Goal: Transaction & Acquisition: Purchase product/service

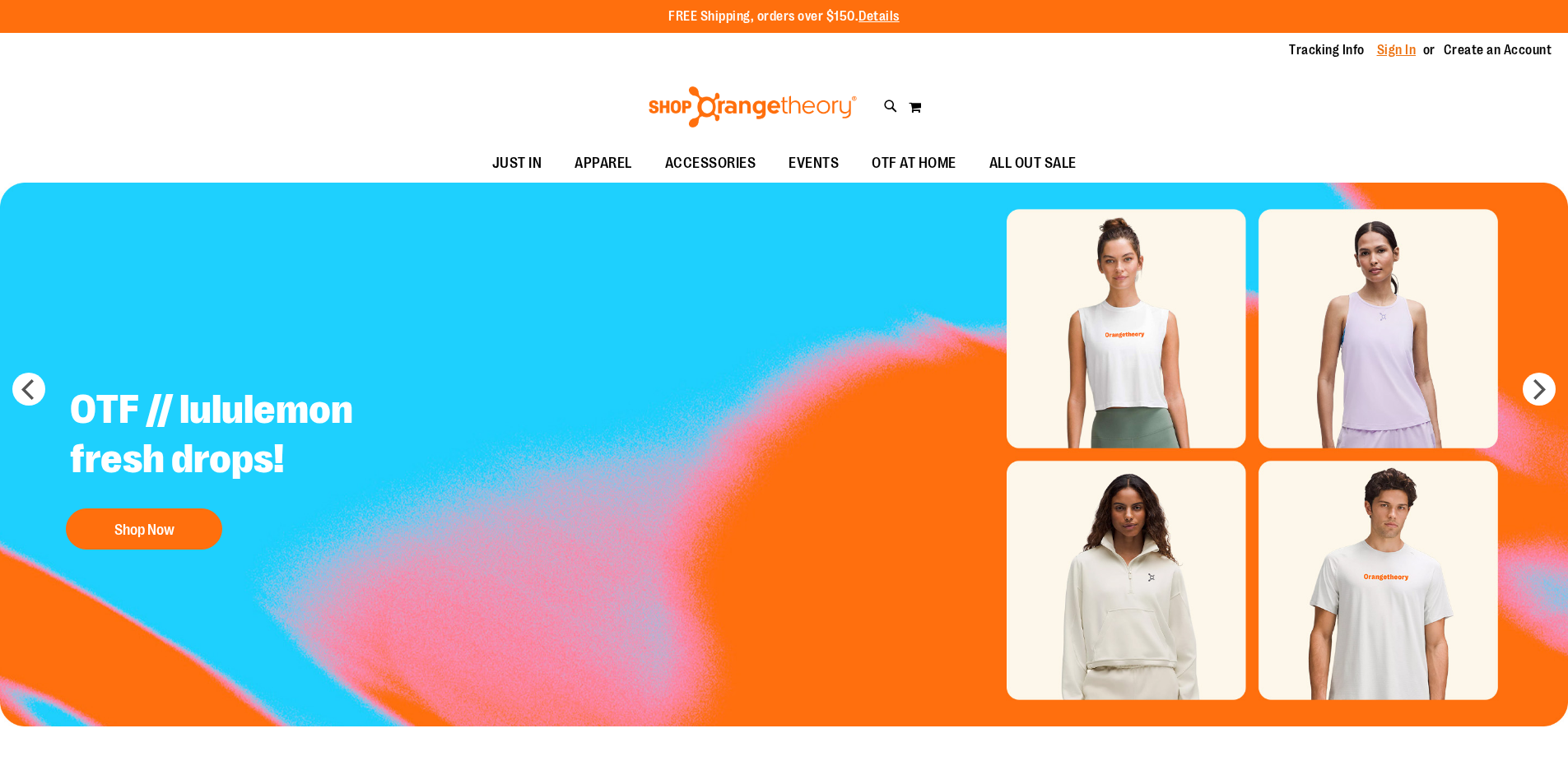
type input "**********"
click at [1381, 52] on link "Sign In" at bounding box center [1396, 50] width 40 height 18
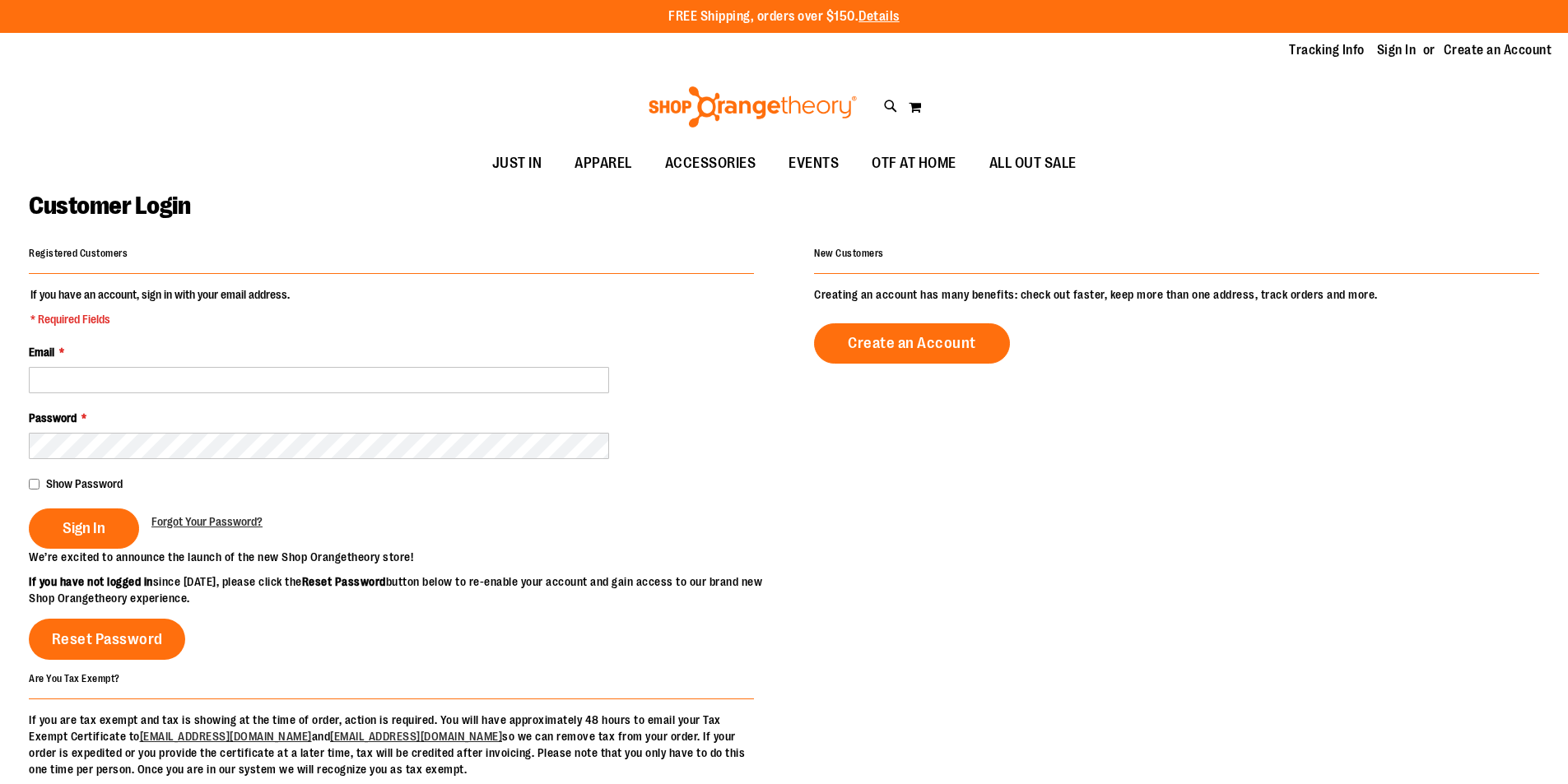
type input "**********"
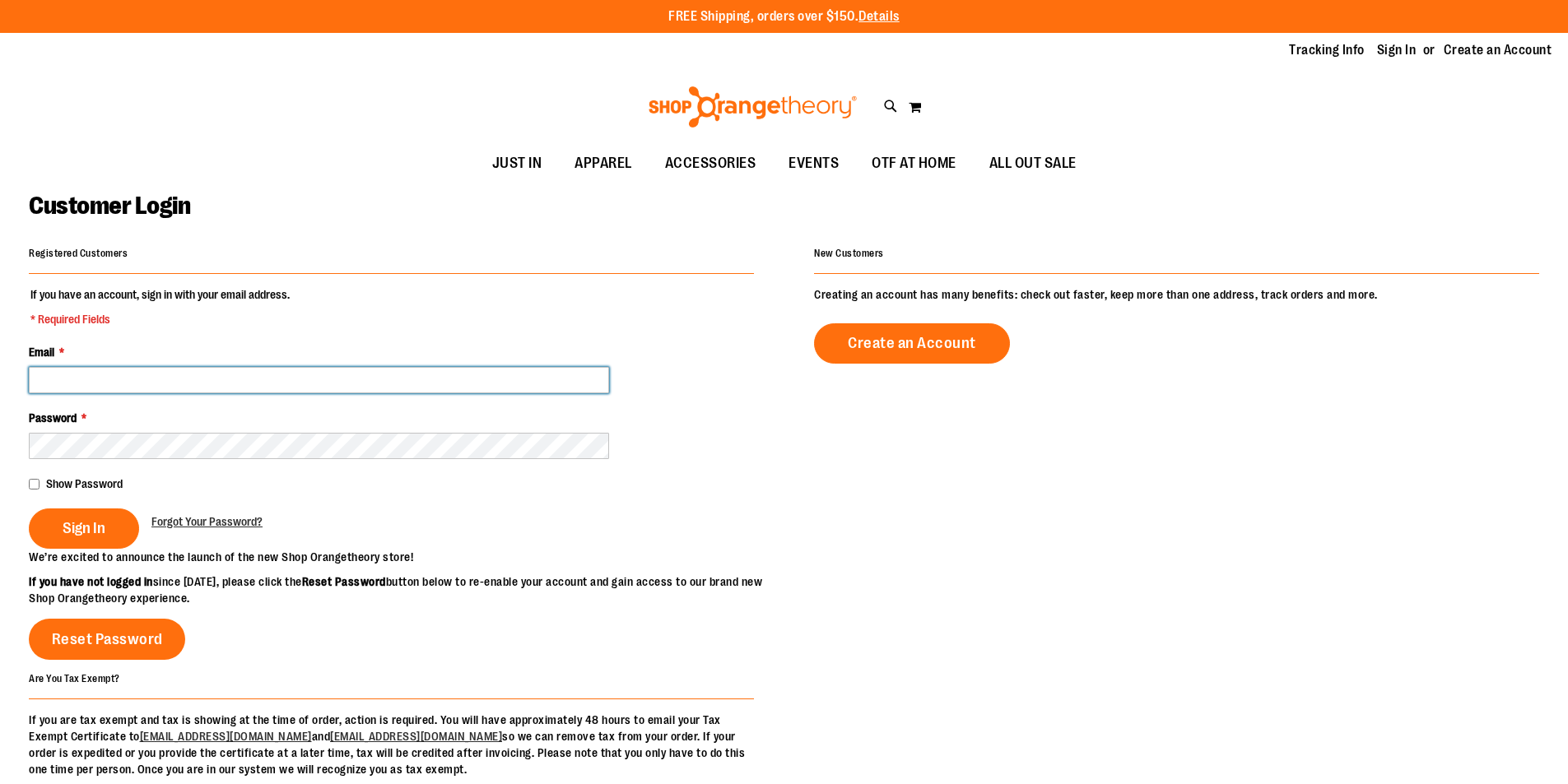
click at [328, 381] on input "Email *" at bounding box center [319, 380] width 581 height 26
type input "**********"
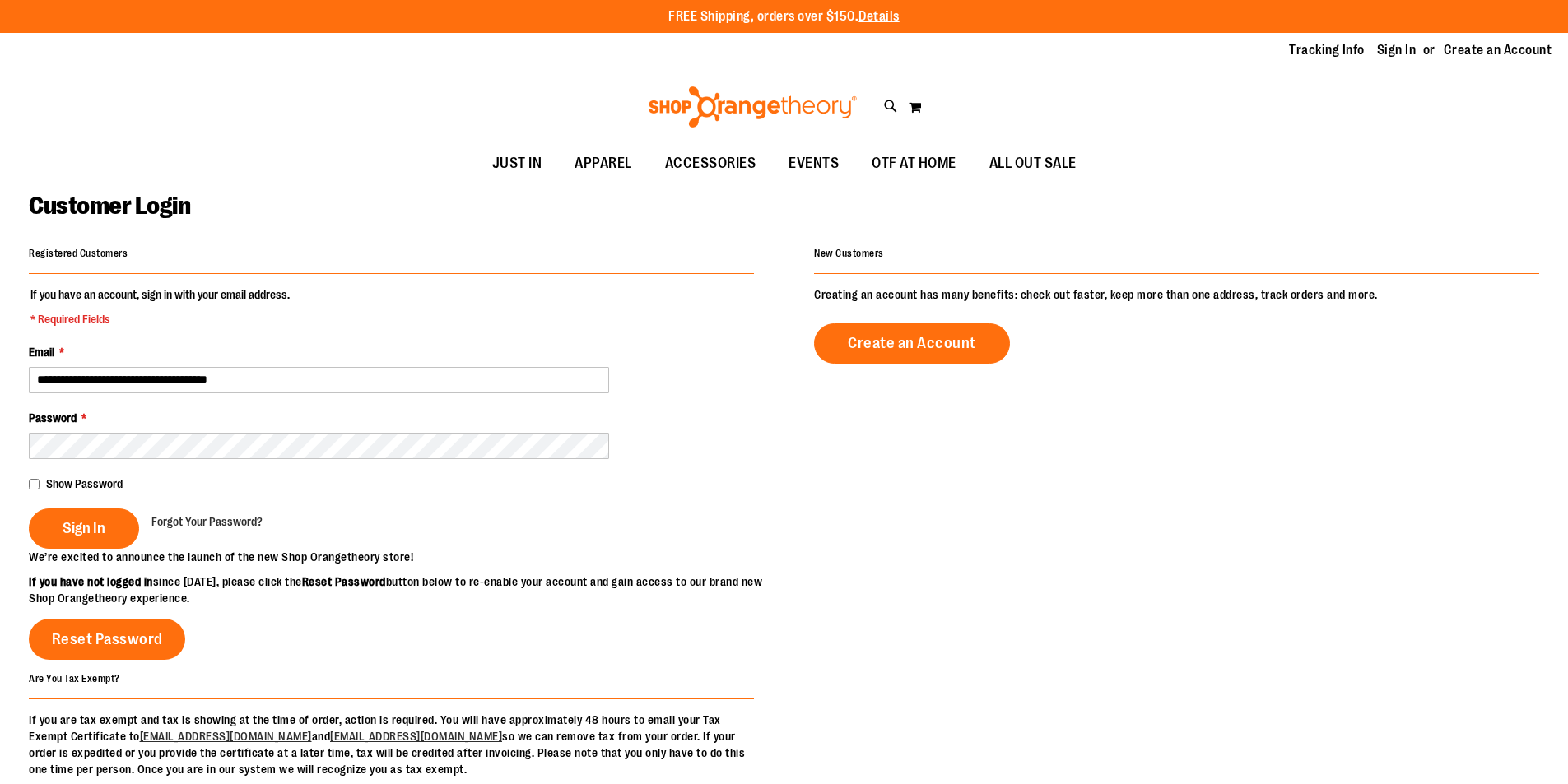
click at [244, 427] on div "Password *" at bounding box center [392, 434] width 725 height 49
click at [131, 523] on button "Sign In" at bounding box center [84, 528] width 110 height 41
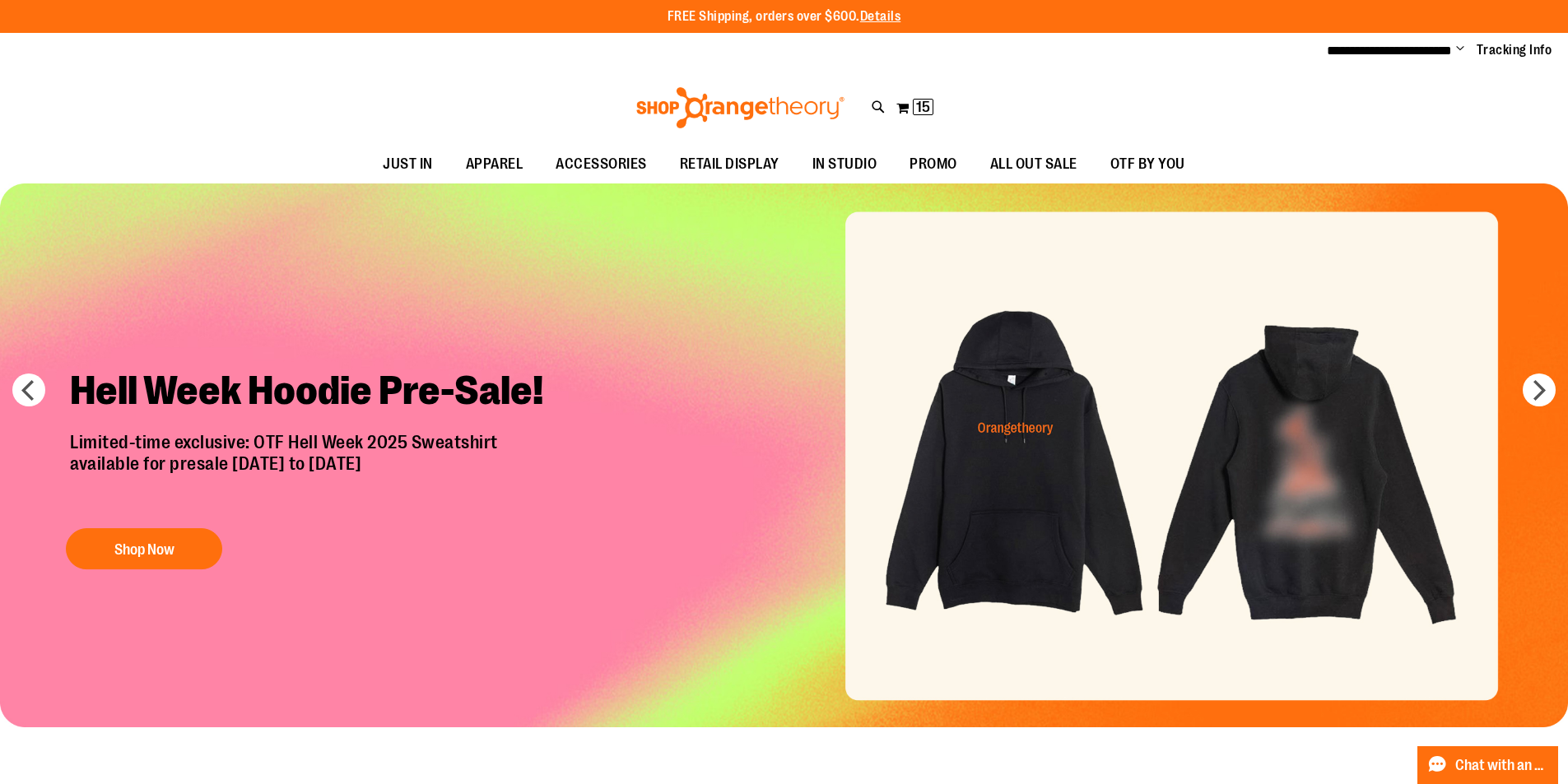
type input "**********"
click at [869, 100] on div "Toggle Nav Search Popular Suggestions Advanced Search" at bounding box center [784, 108] width 1568 height 75
click at [881, 106] on icon at bounding box center [878, 108] width 14 height 19
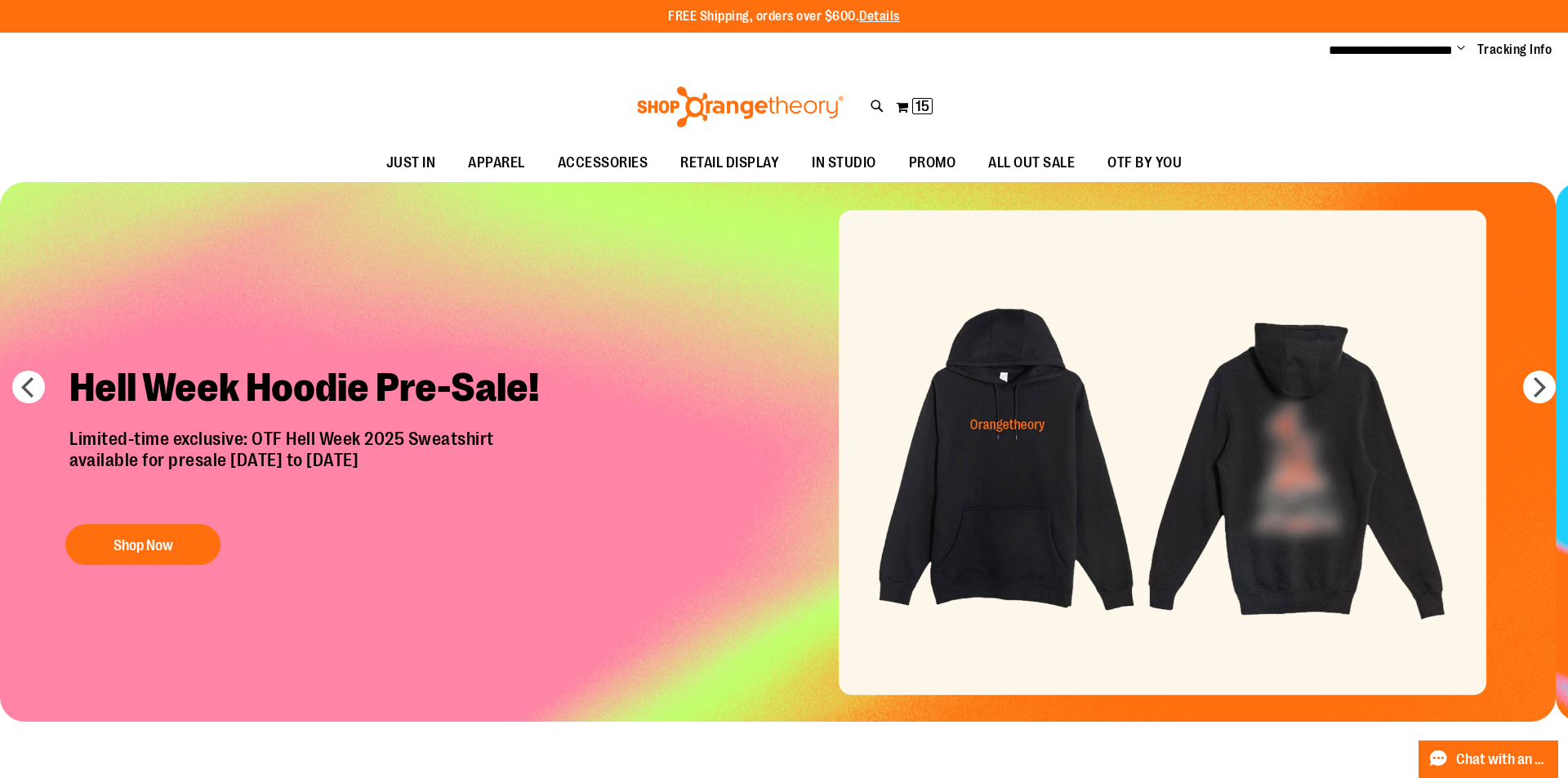
type input "**********"
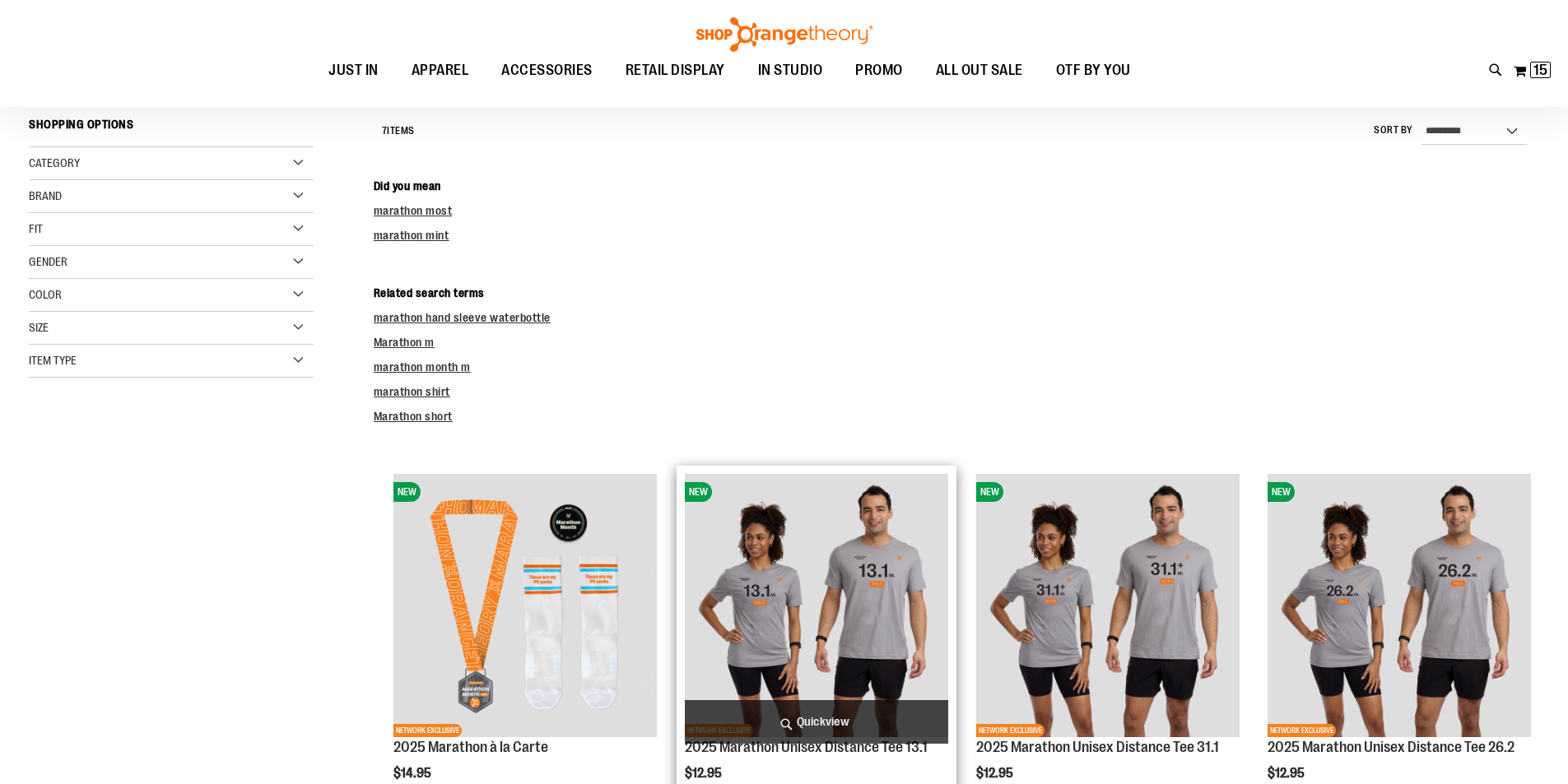
type input "**********"
click at [829, 700] on span "Quickview" at bounding box center [816, 722] width 263 height 43
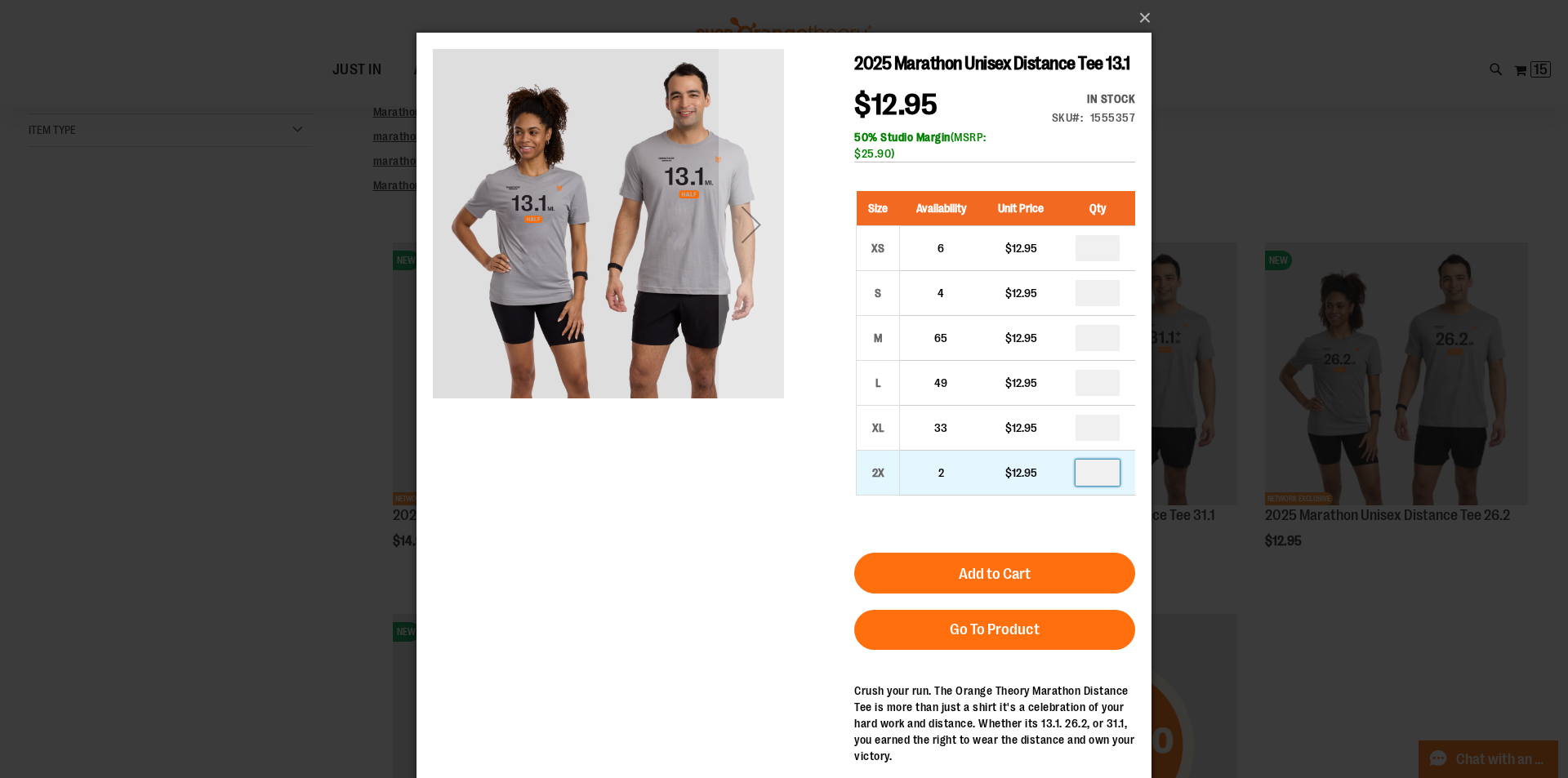
click at [1104, 486] on input "number" at bounding box center [1097, 473] width 44 height 26
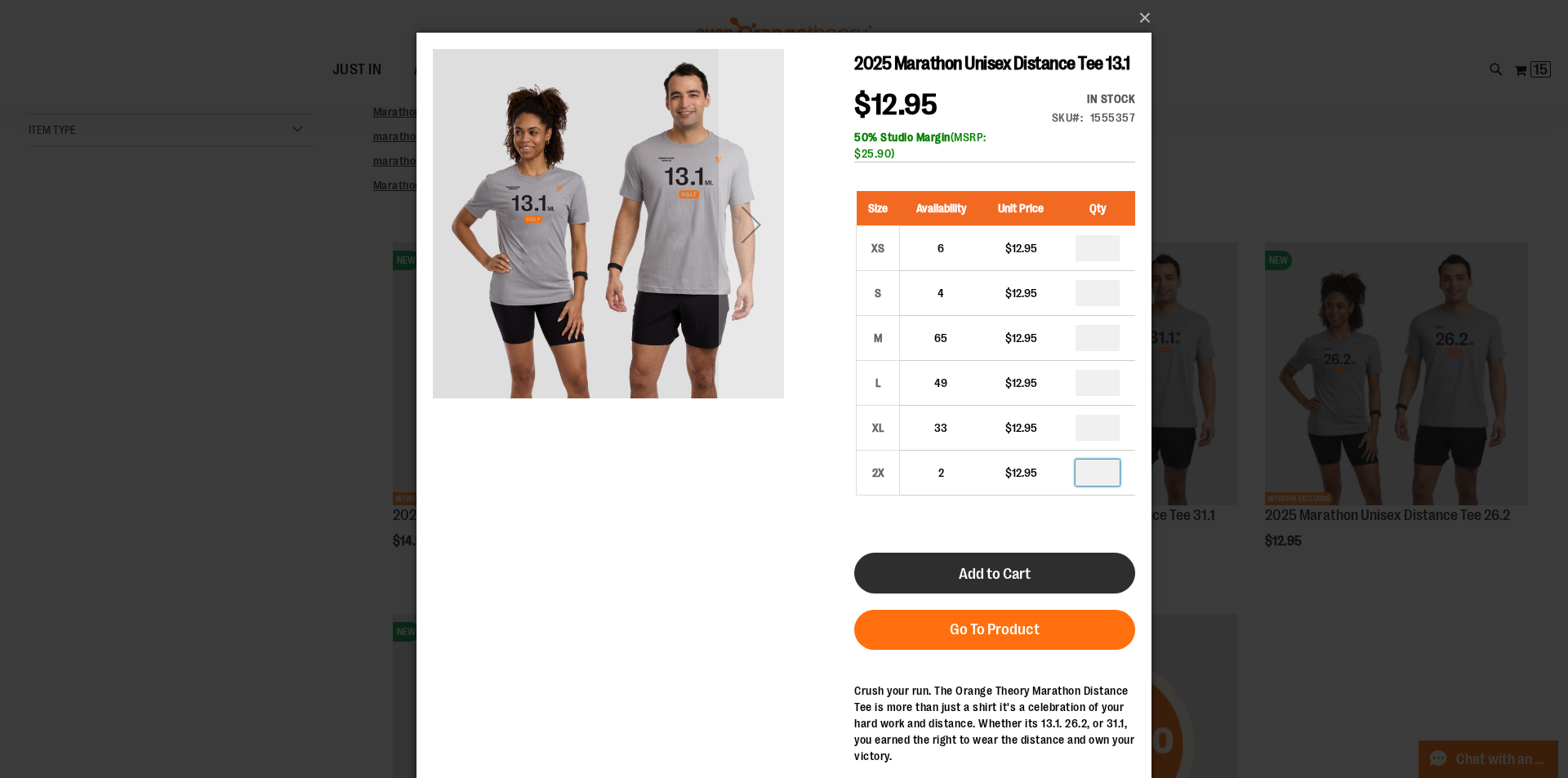
type input "*"
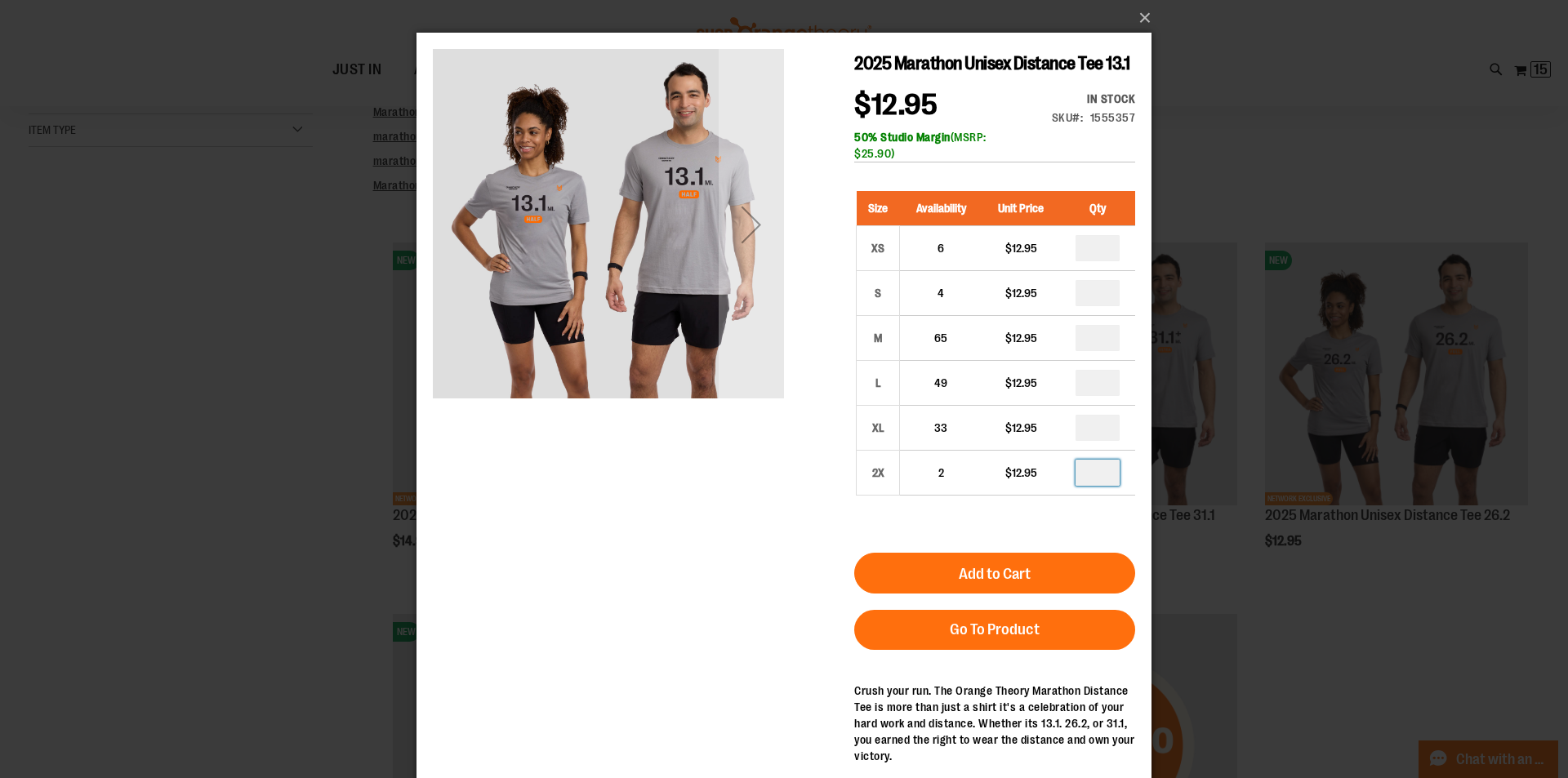
click at [829, 536] on div "2025 Marathon Unisex Distance Tee 13.1 $12.95 In stock Only %1 left SKU 1555357…" at bounding box center [784, 441] width 703 height 785
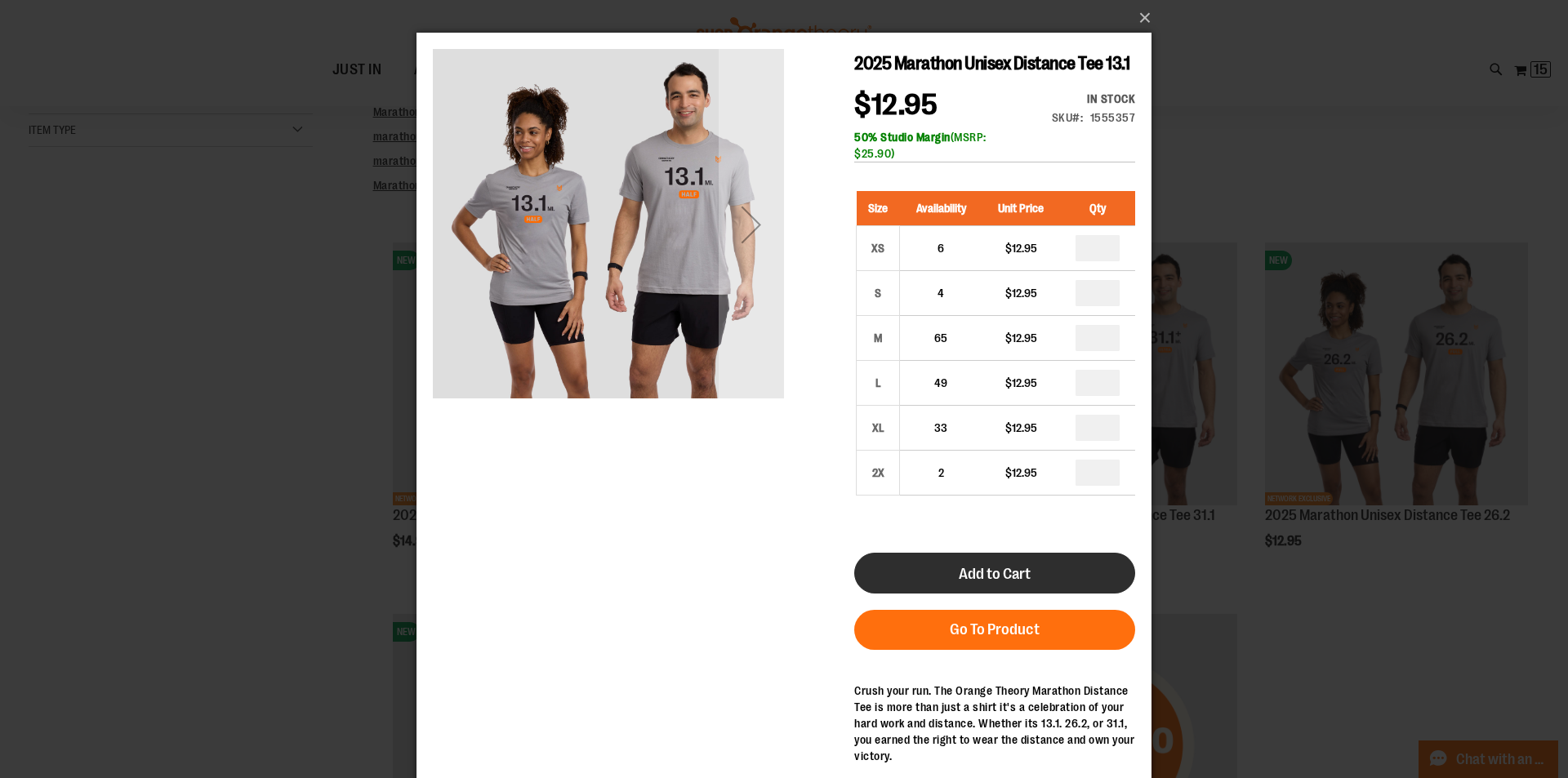
click at [977, 582] on span "Add to Cart" at bounding box center [994, 573] width 72 height 18
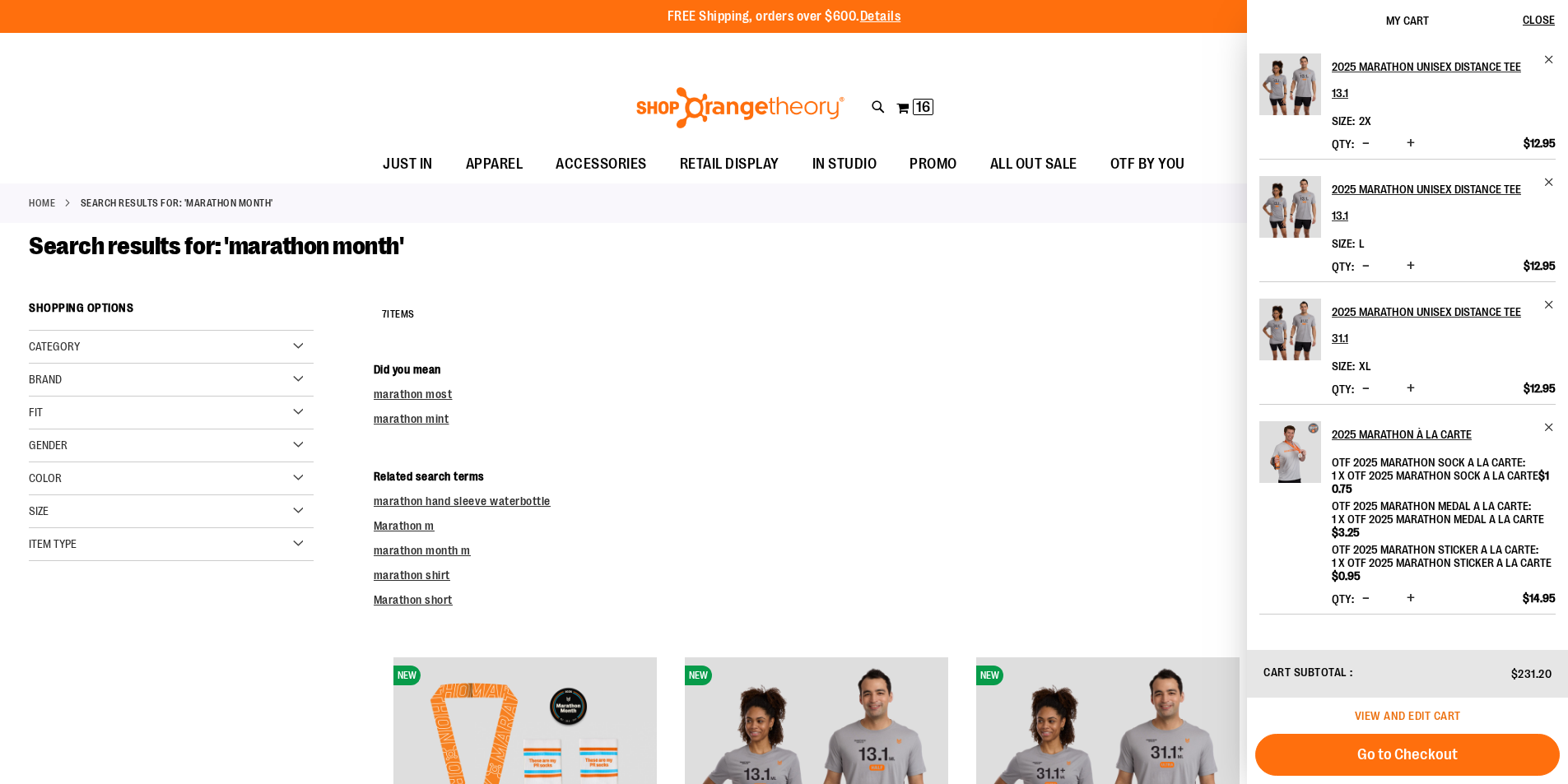
click at [1449, 712] on span "View and edit cart" at bounding box center [1408, 715] width 106 height 13
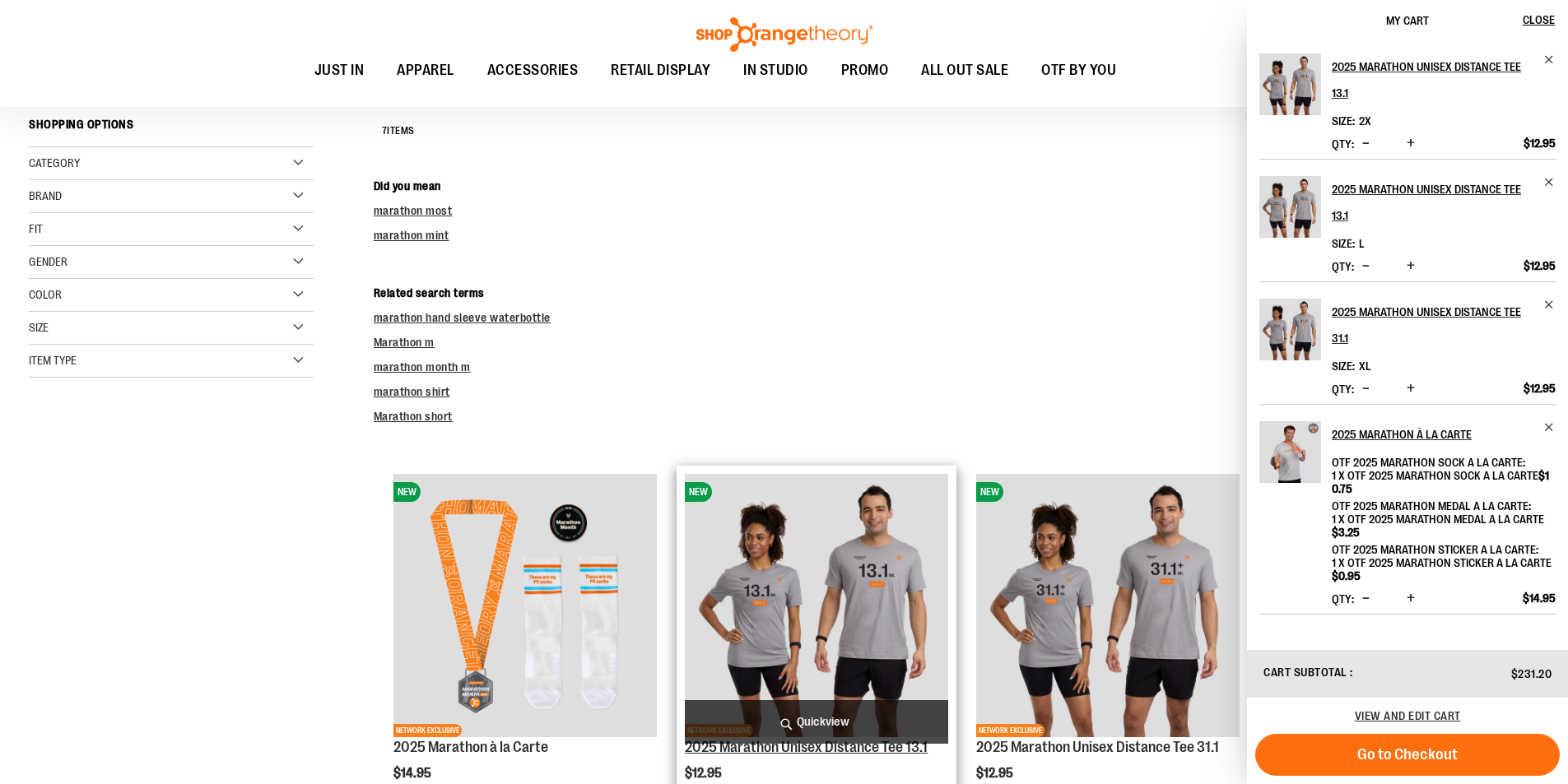
scroll to position [246, 0]
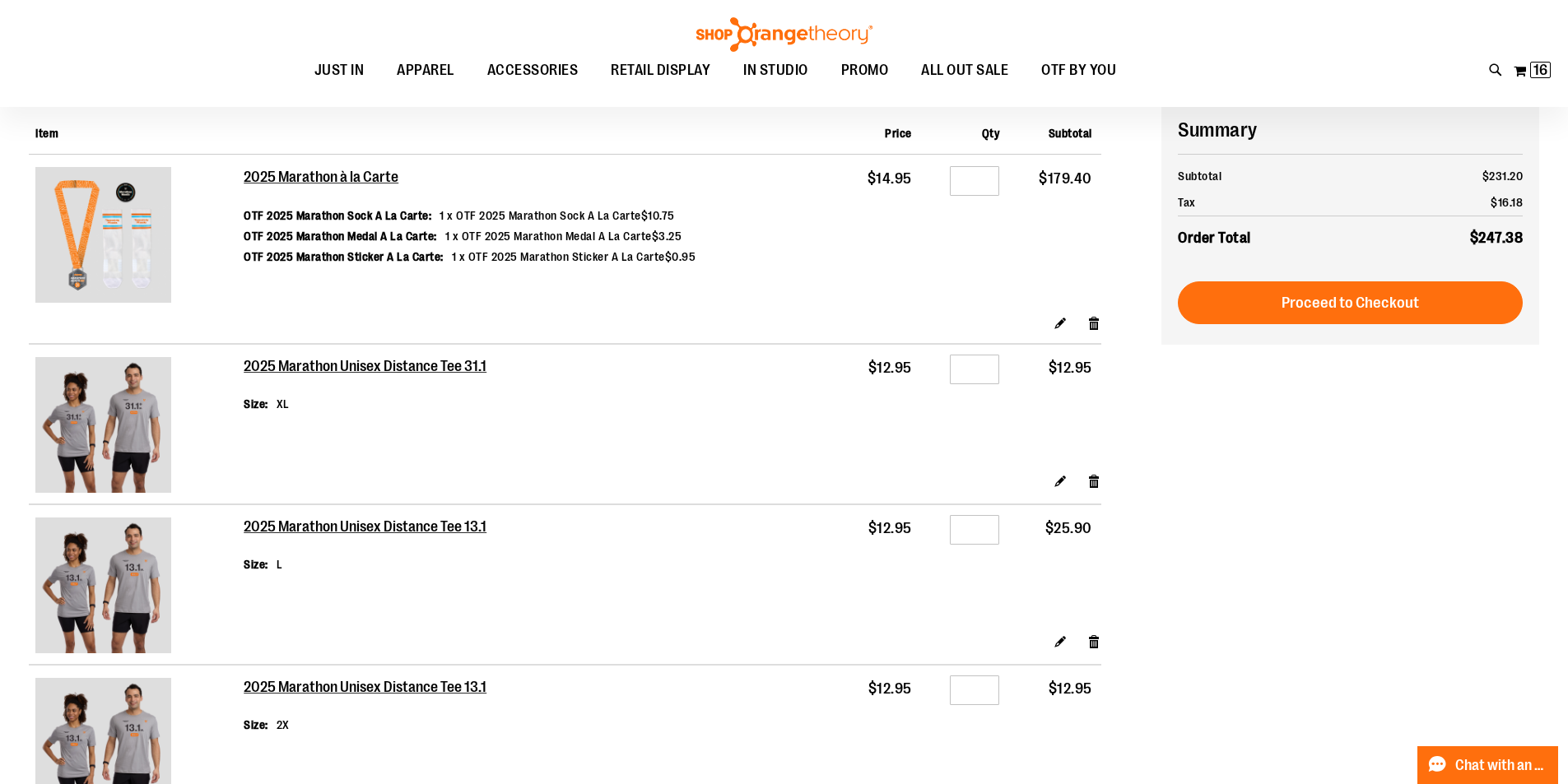
scroll to position [164, 0]
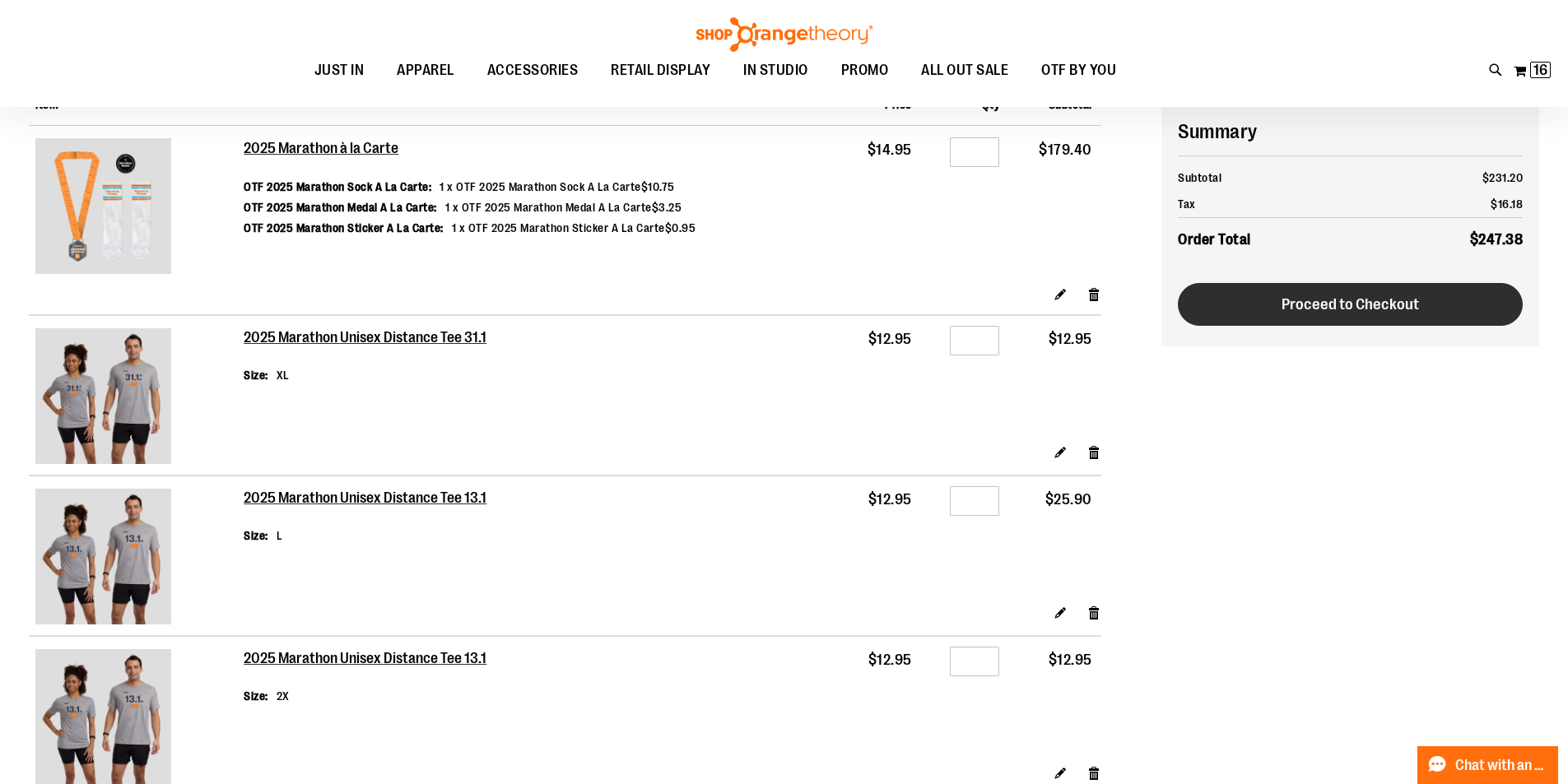
type input "**********"
click at [1336, 292] on button "Proceed to Checkout" at bounding box center [1349, 304] width 345 height 42
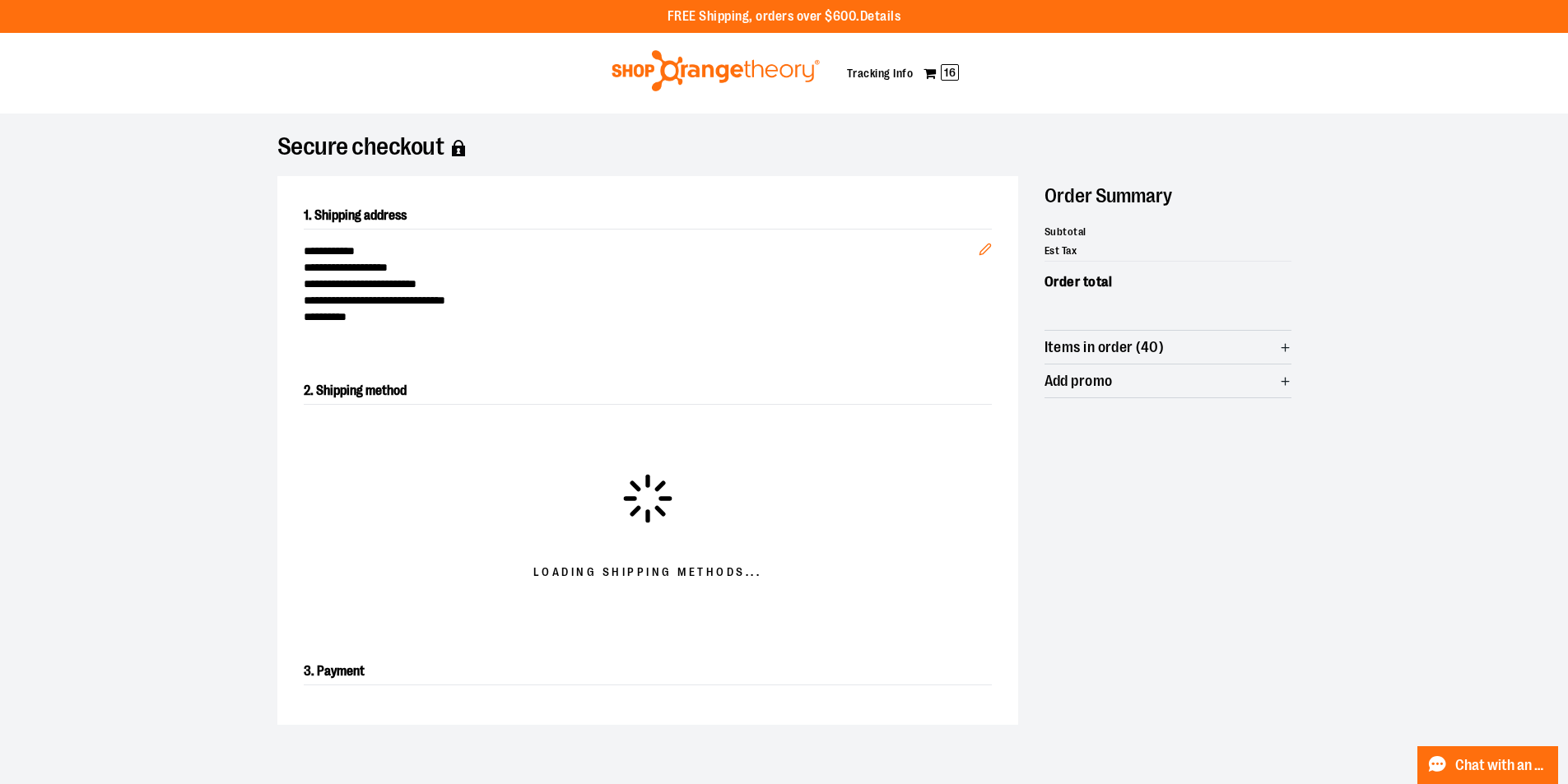
click at [1163, 344] on span "Items in order (40)" at bounding box center [1104, 347] width 120 height 16
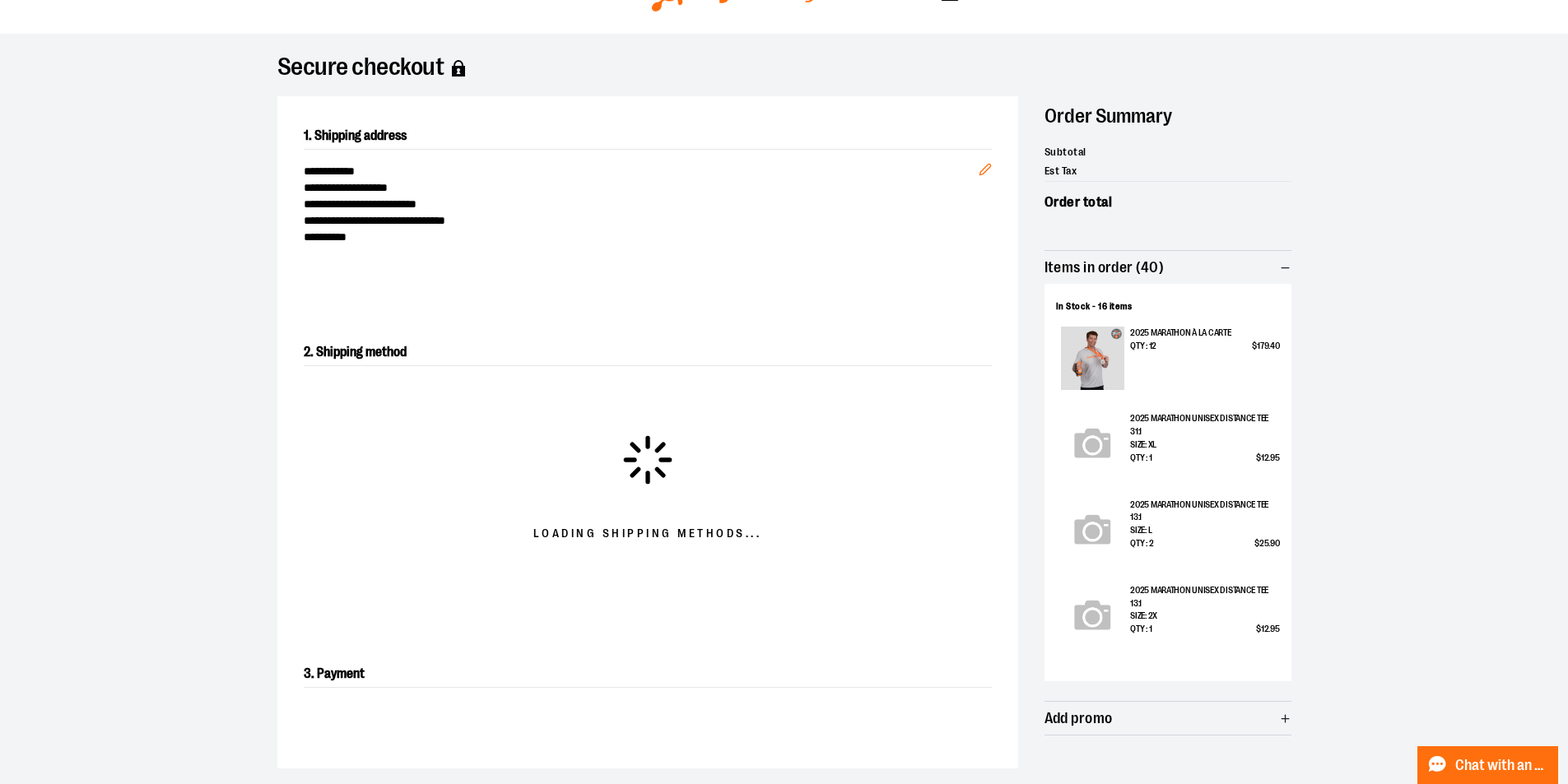
scroll to position [164, 0]
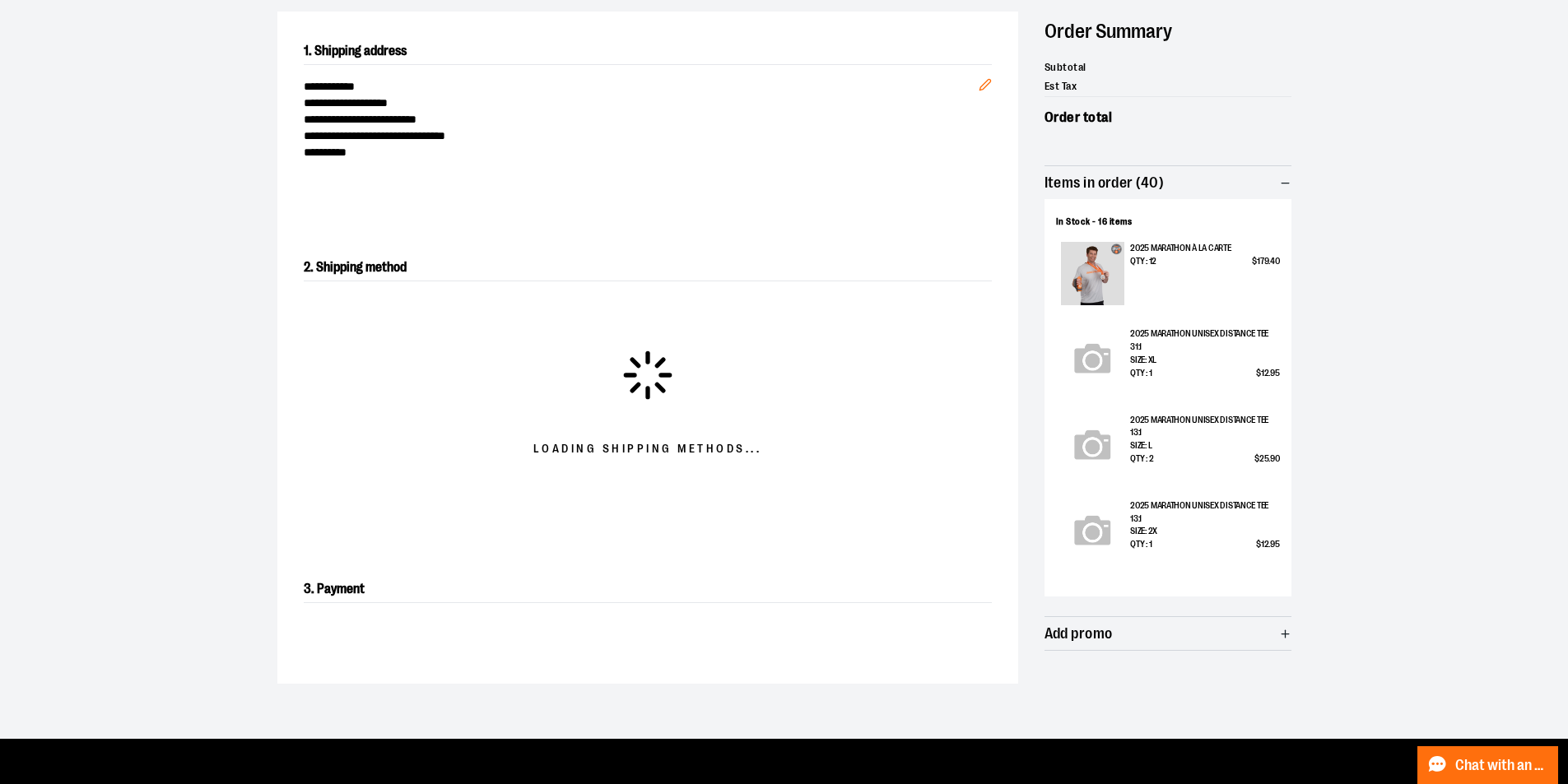
click at [1152, 183] on span "Items in order (40)" at bounding box center [1104, 183] width 120 height 16
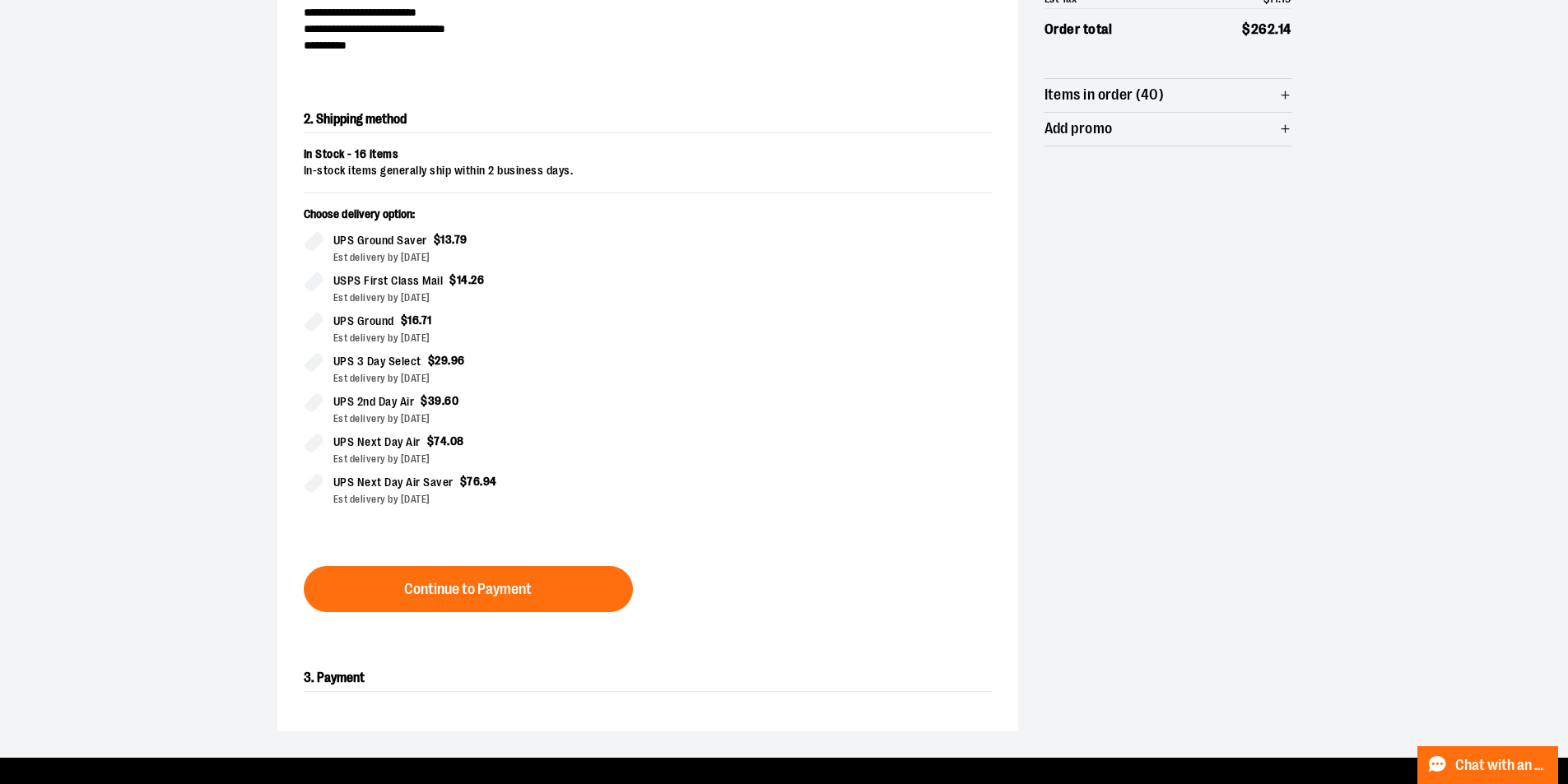
scroll to position [280, 0]
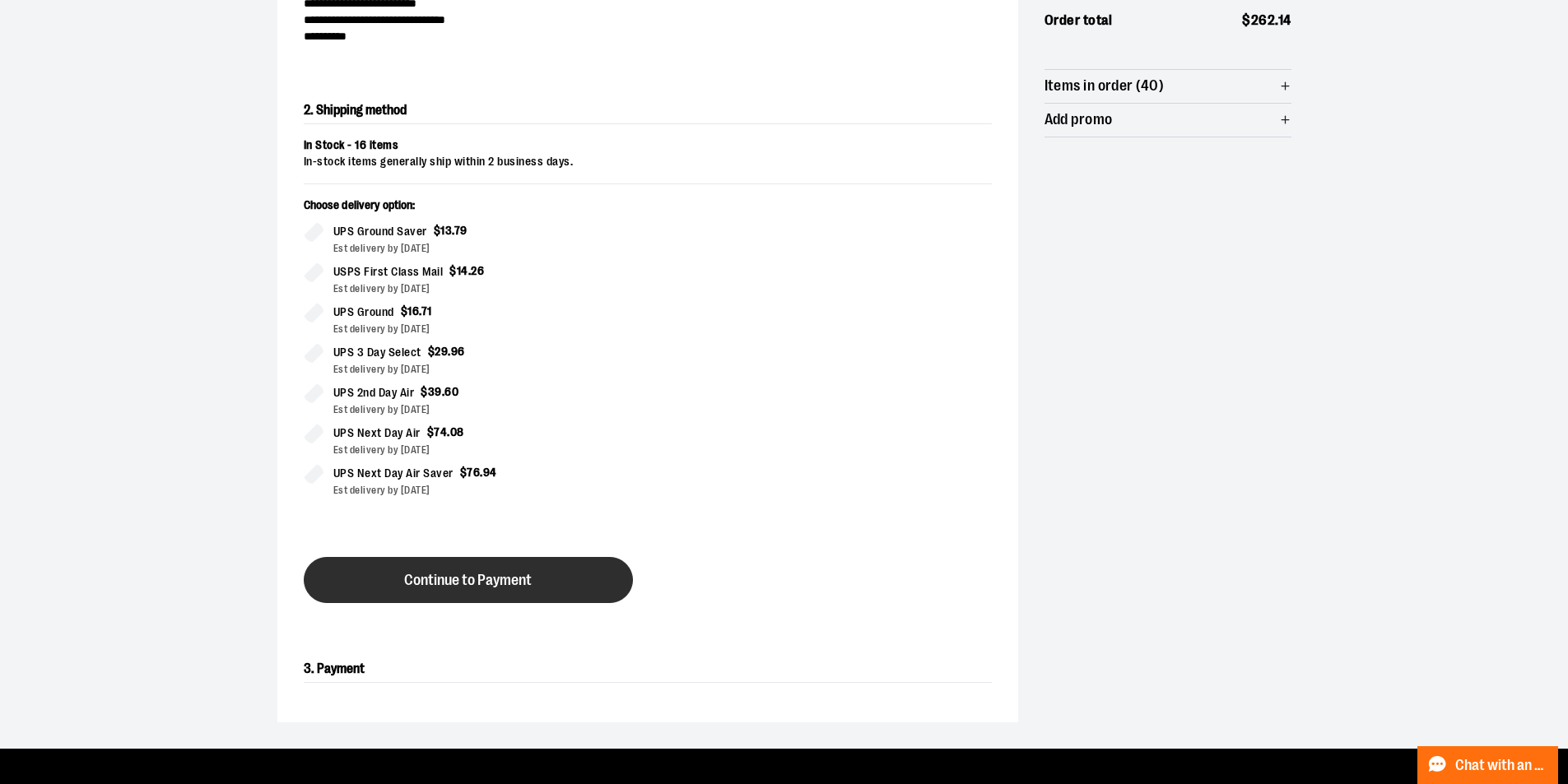
click at [531, 580] on span "Continue to Payment" at bounding box center [467, 580] width 127 height 16
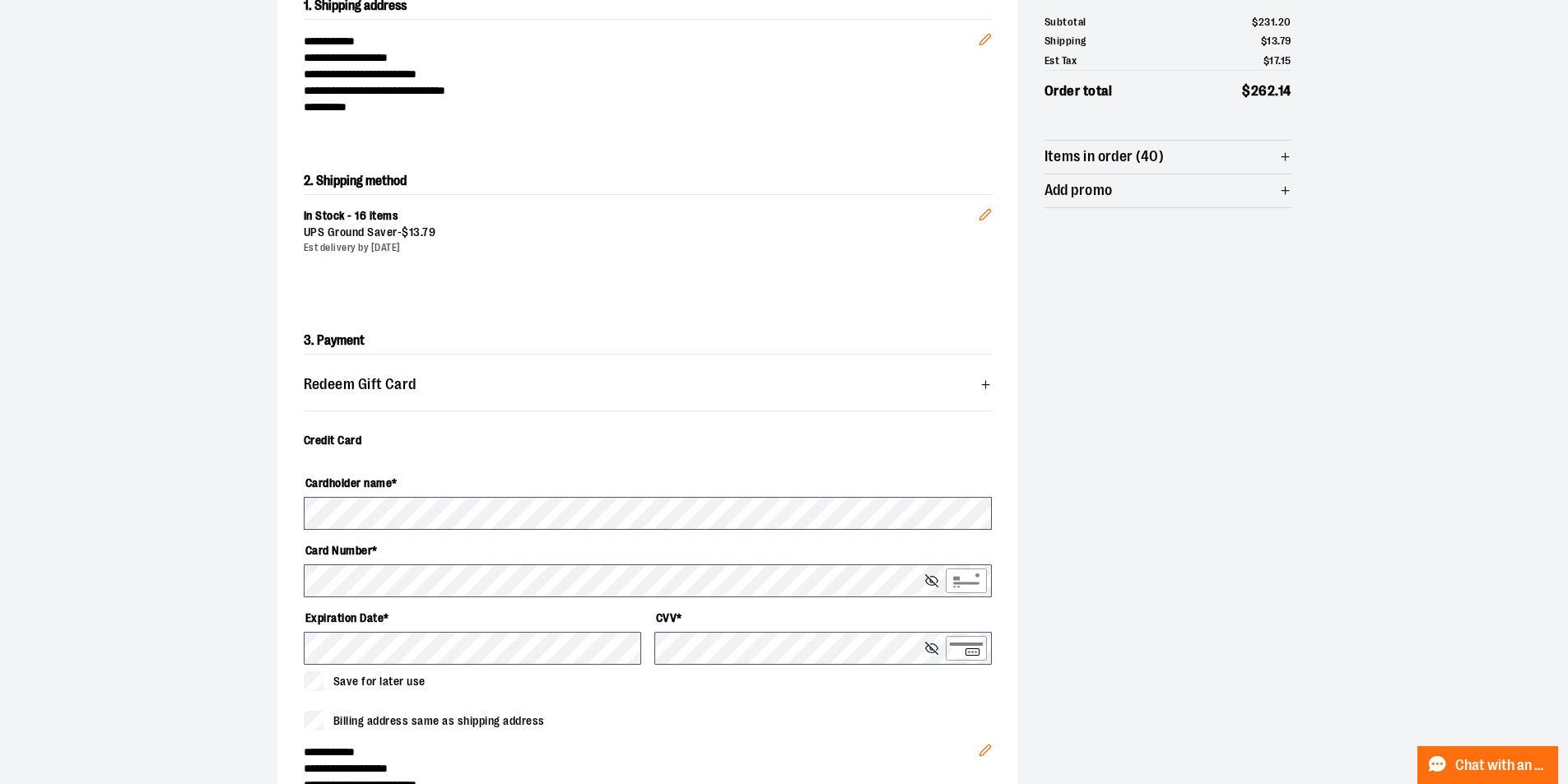
scroll to position [0, 0]
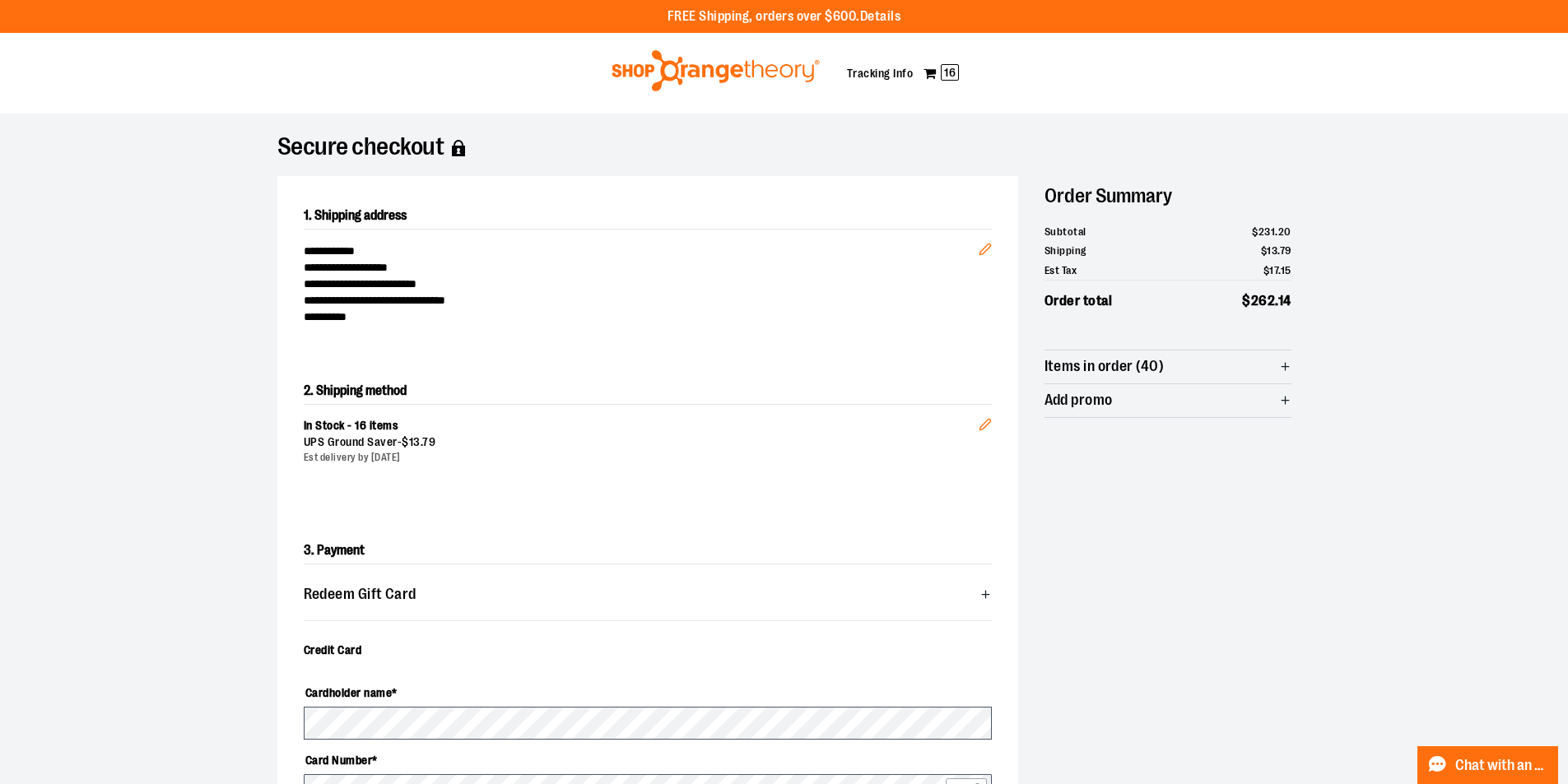
click at [702, 77] on img at bounding box center [716, 71] width 213 height 42
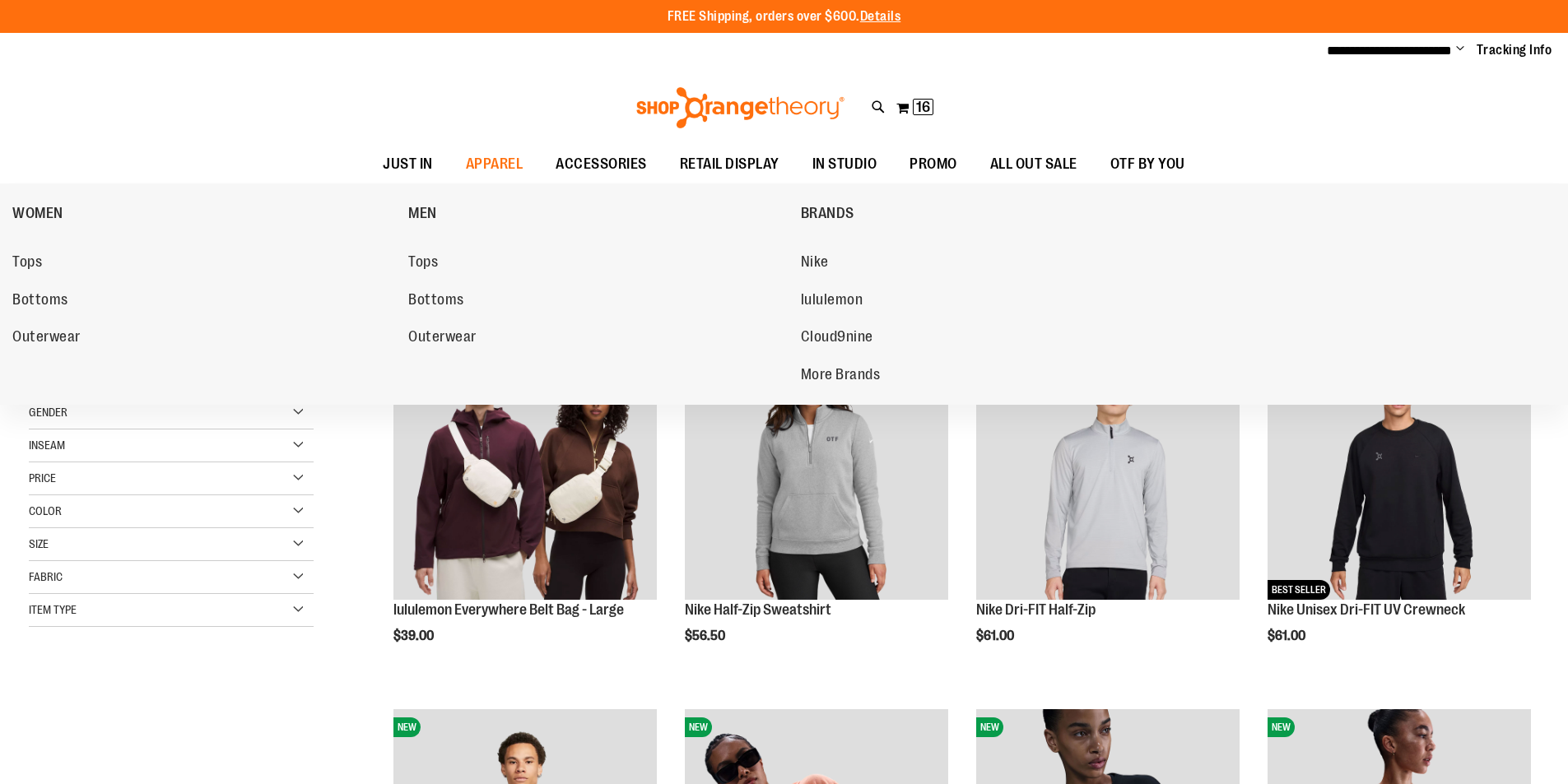
type input "**********"
drag, startPoint x: 0, startPoint y: 0, endPoint x: 429, endPoint y: 259, distance: 501.1
click at [430, 259] on span "Tops" at bounding box center [422, 263] width 29 height 21
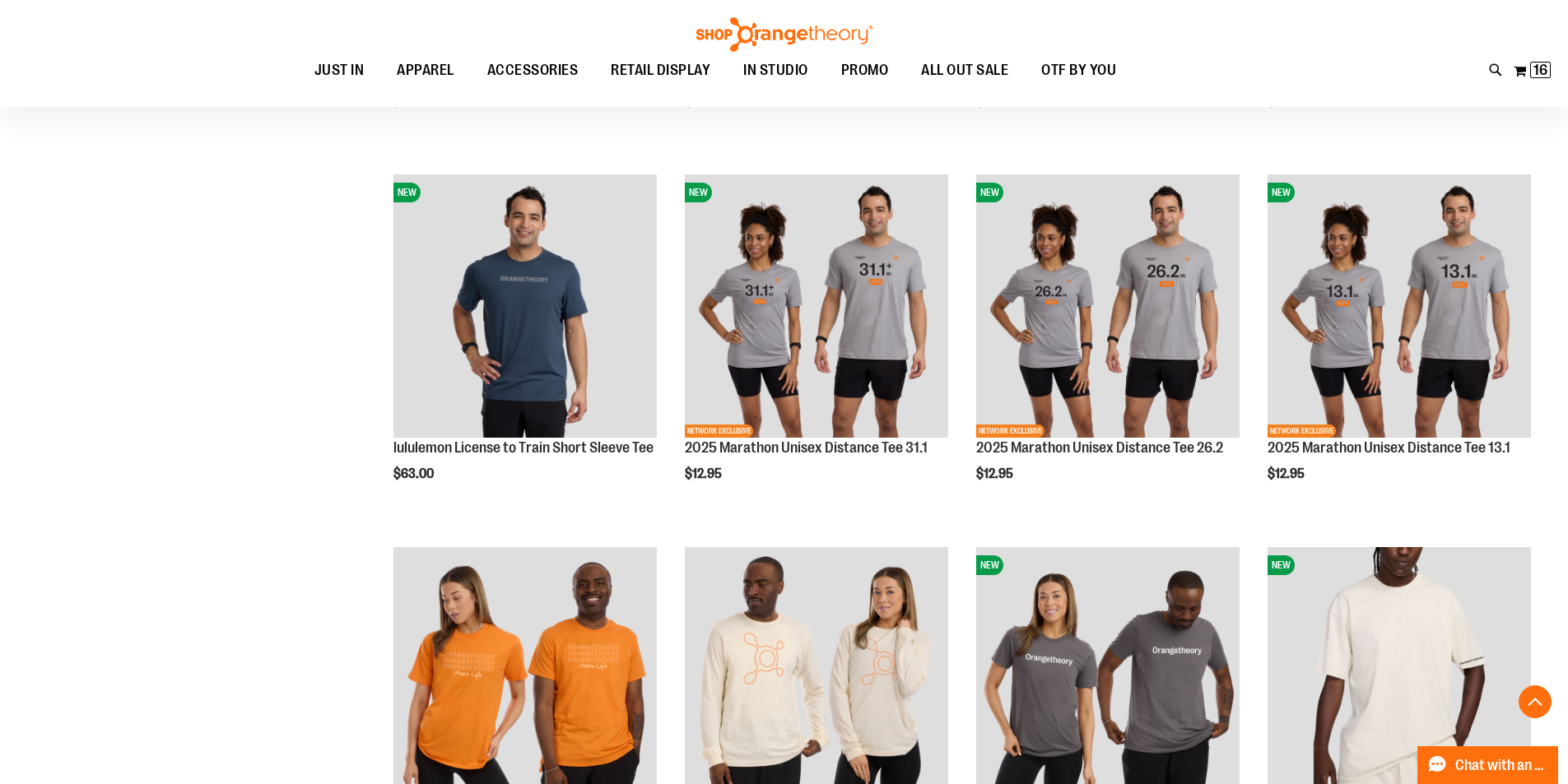
scroll to position [904, 0]
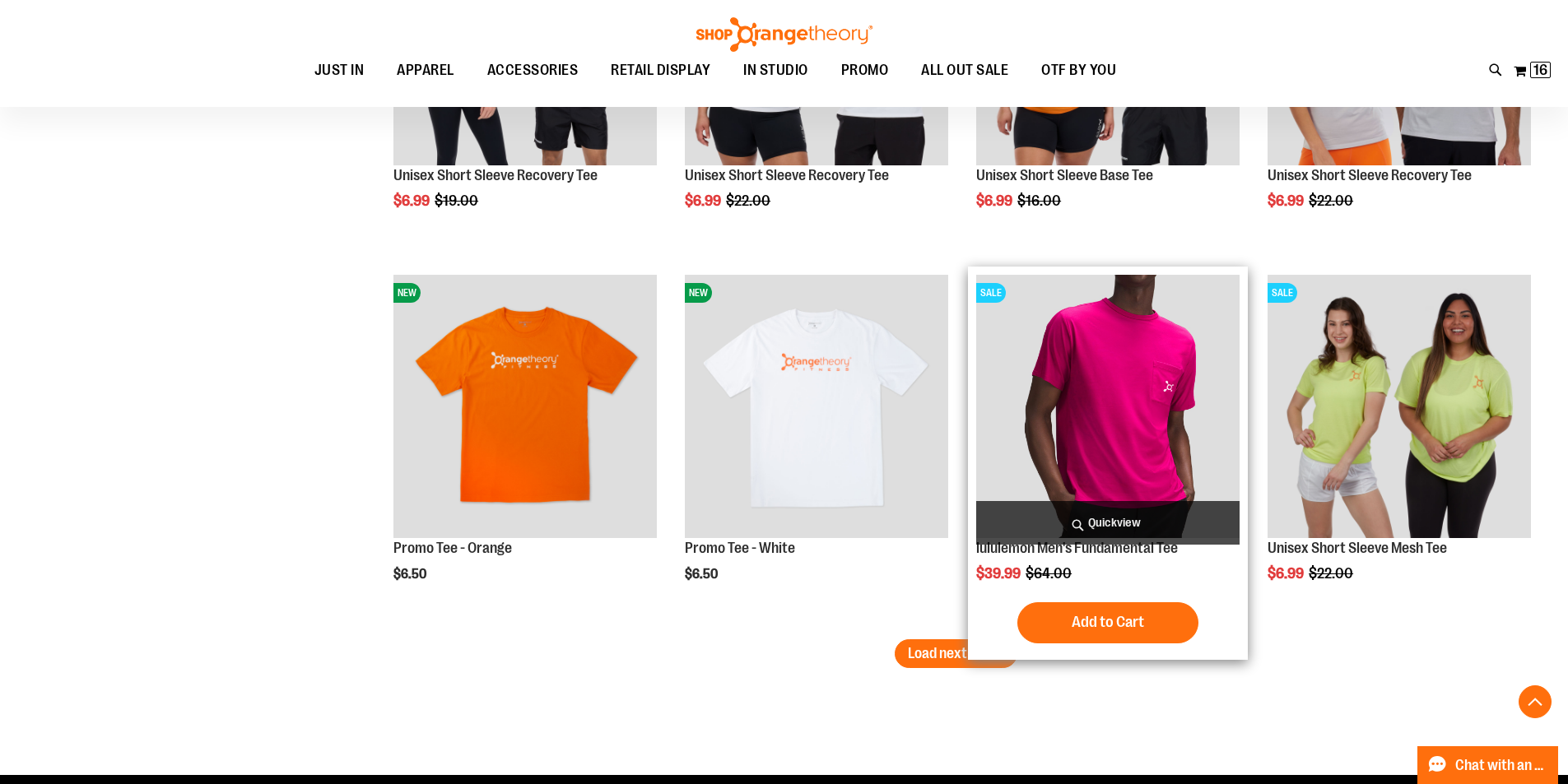
scroll to position [3125, 0]
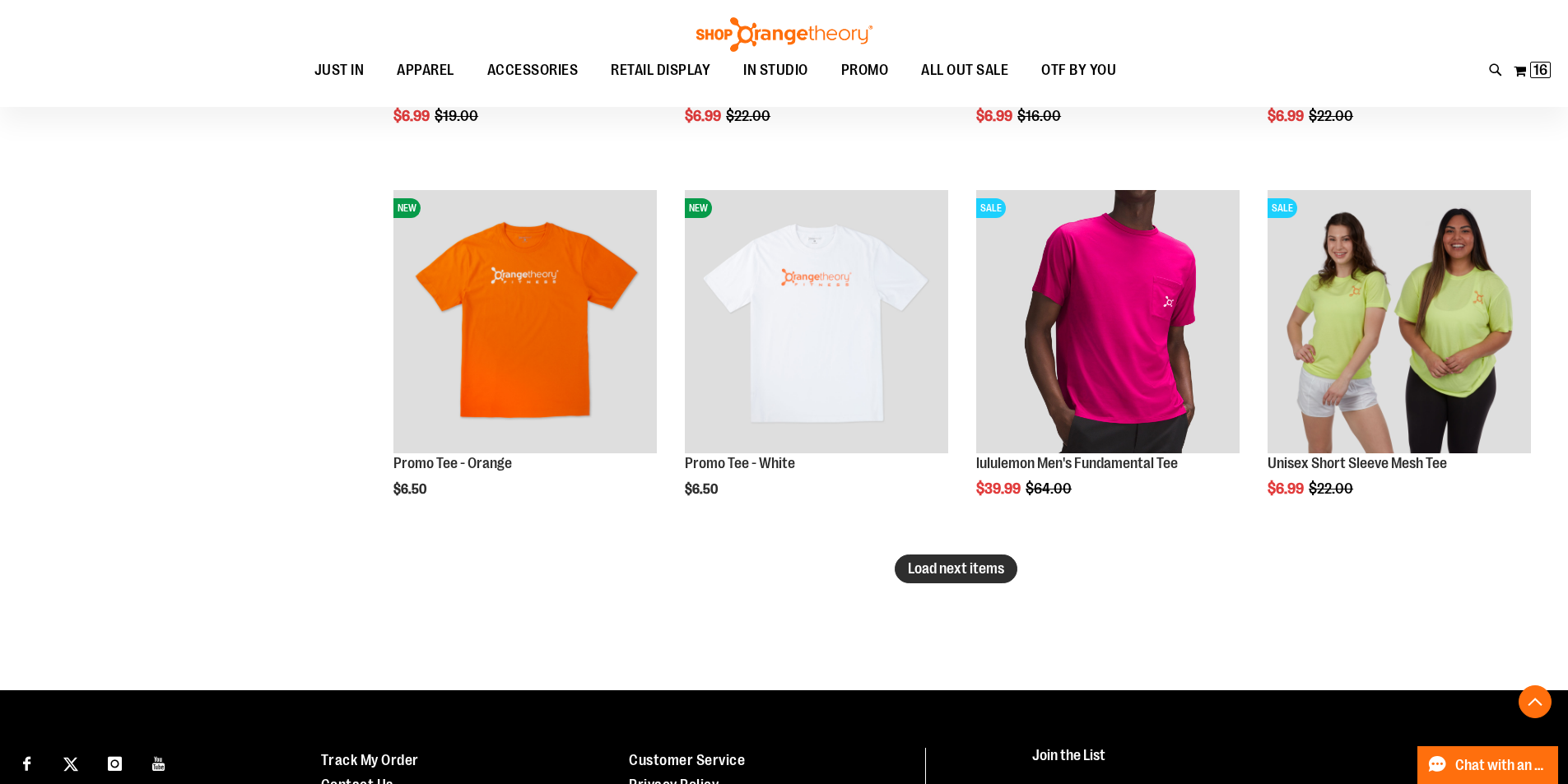
type input "**********"
click at [991, 569] on span "Load next items" at bounding box center [955, 568] width 96 height 16
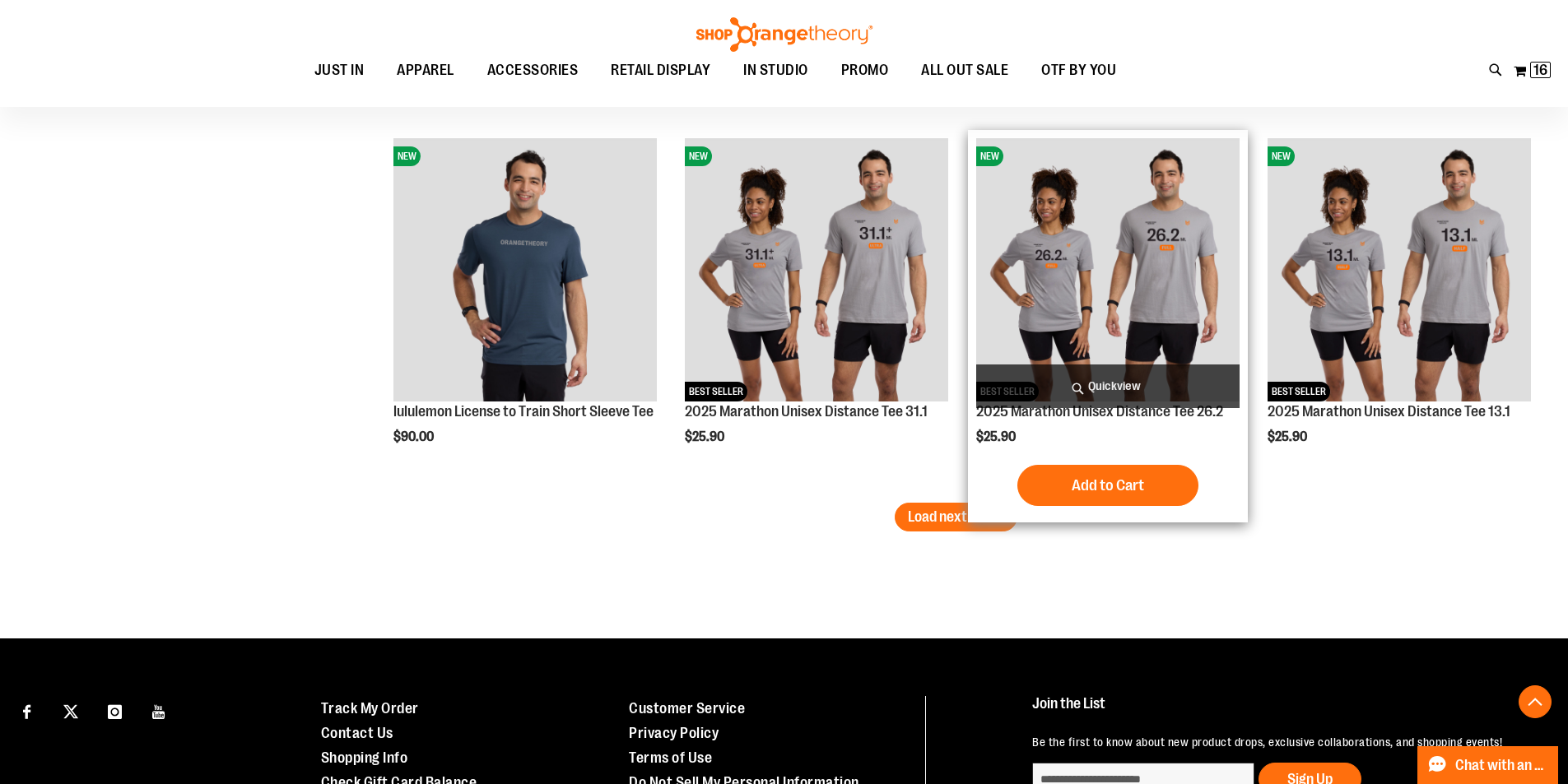
scroll to position [4276, 0]
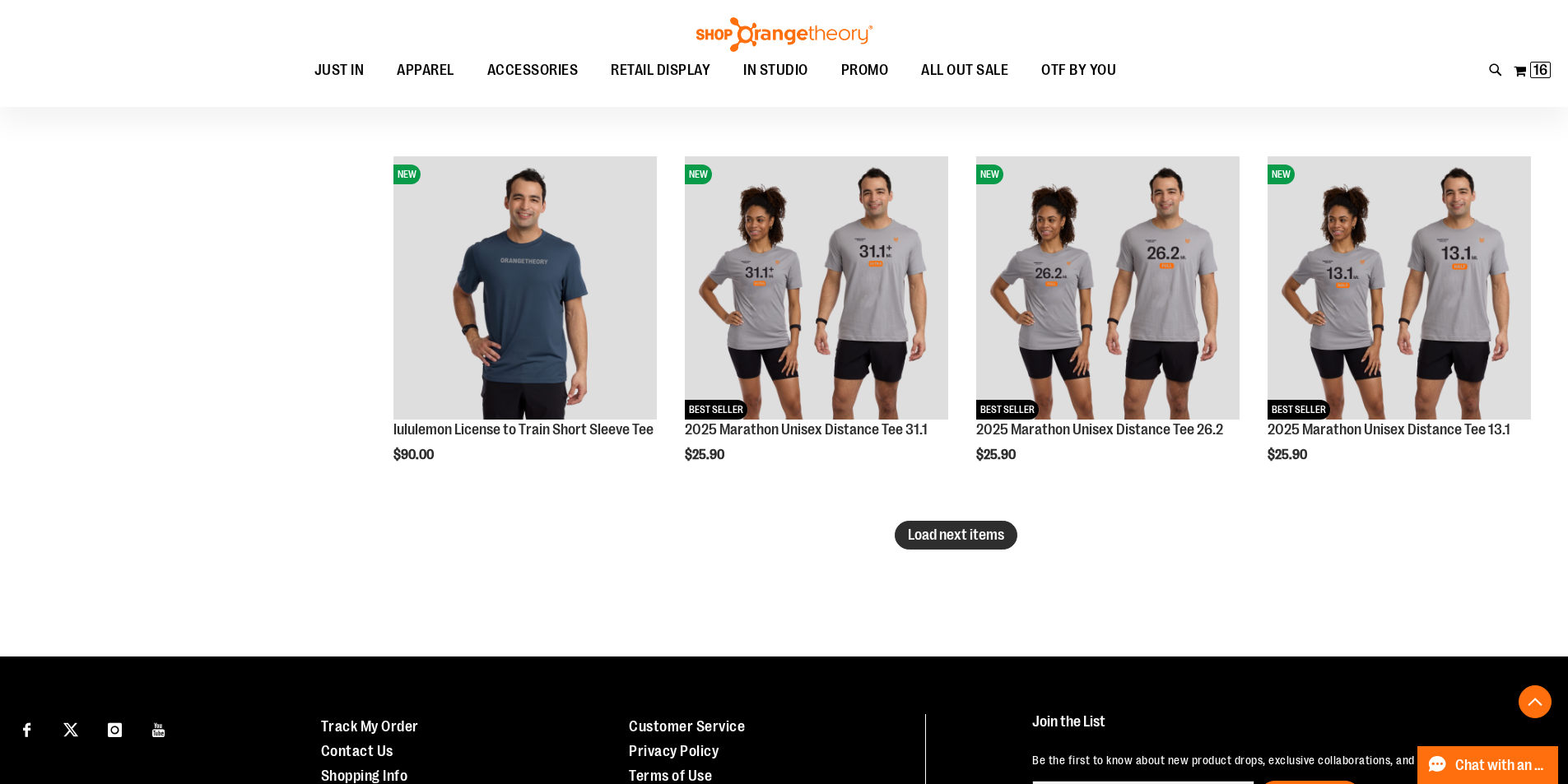
click at [936, 535] on span "Load next items" at bounding box center [955, 534] width 96 height 16
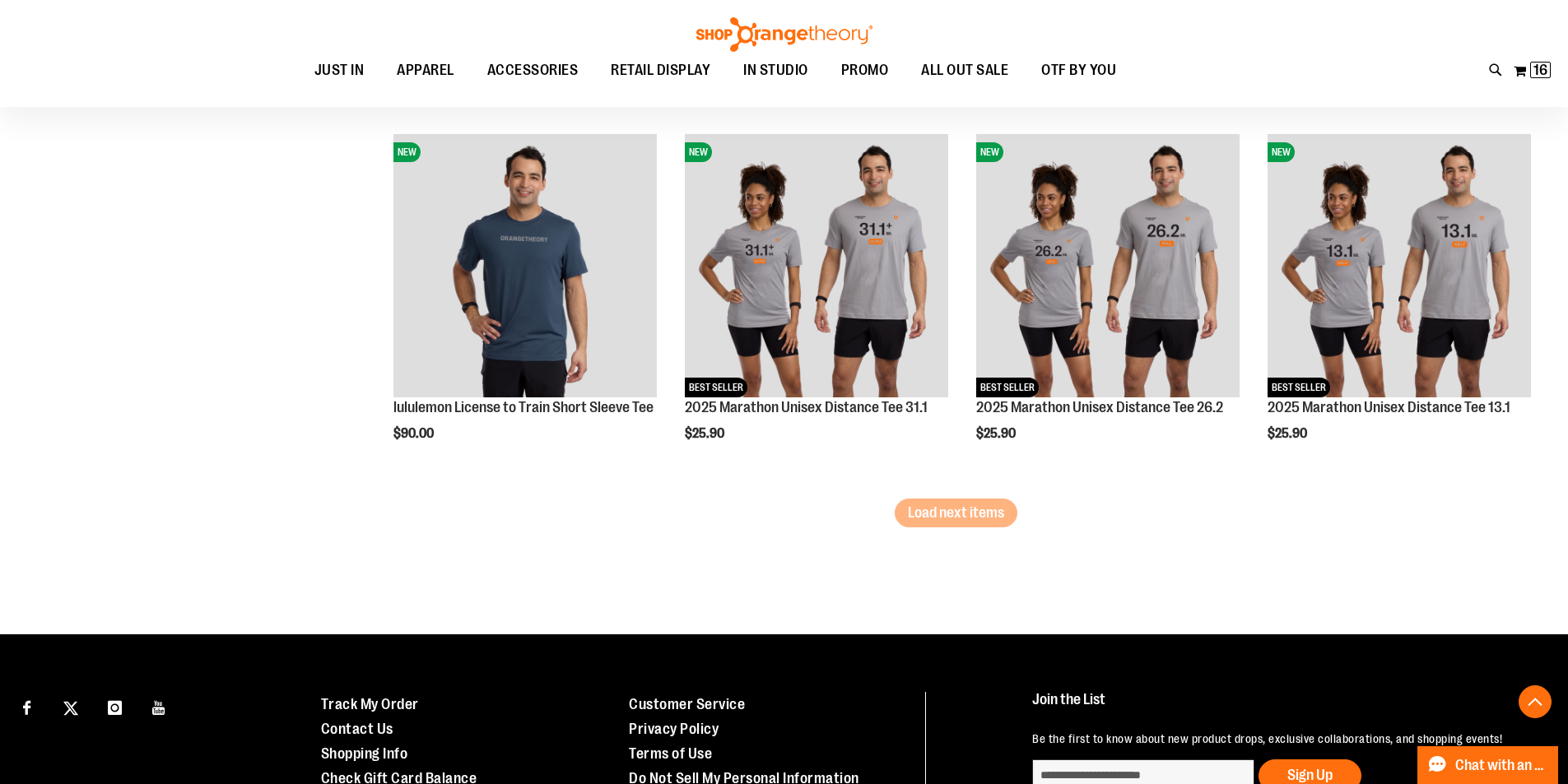
scroll to position [5427, 0]
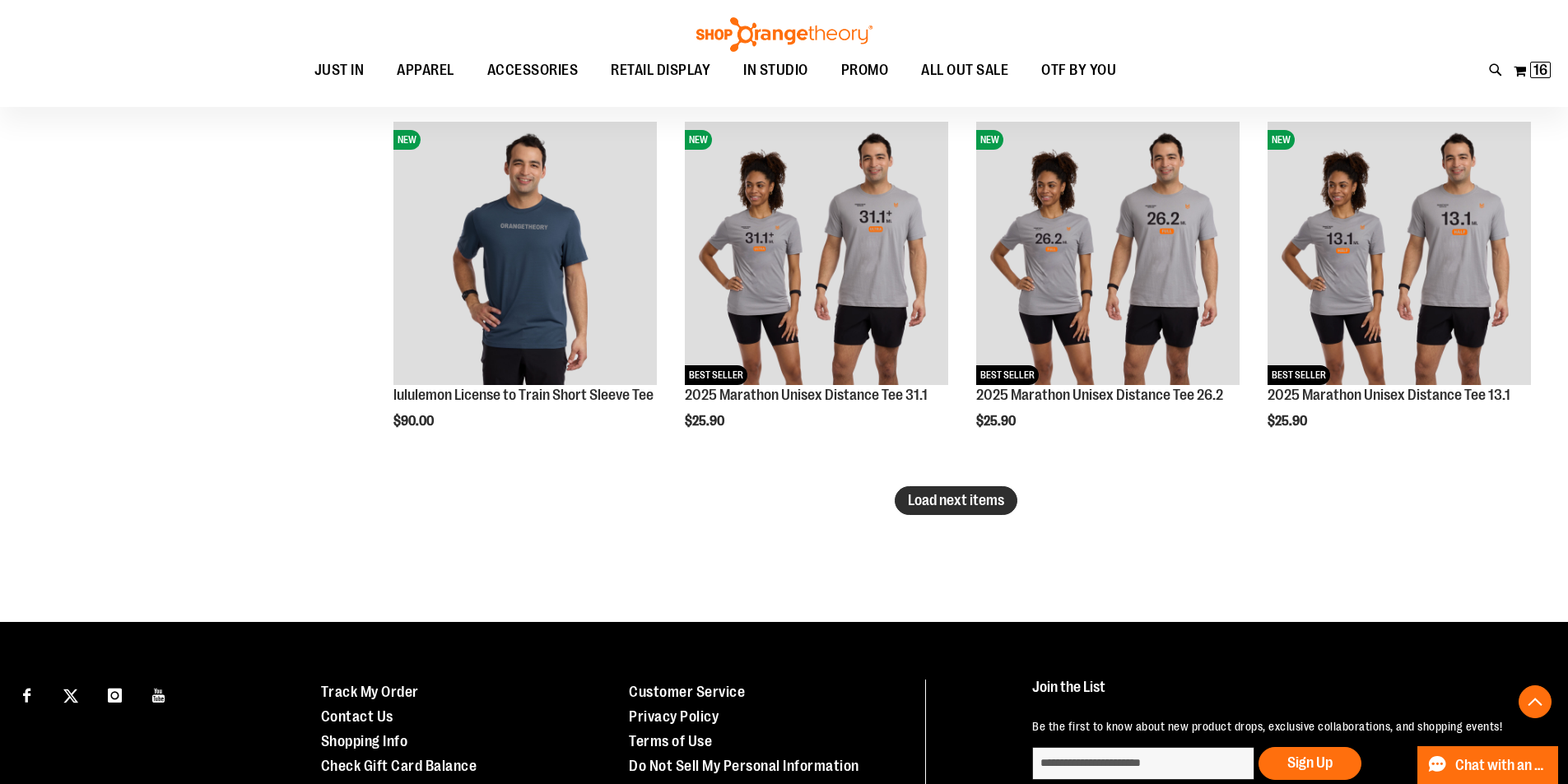
click at [967, 509] on button "Load next items" at bounding box center [956, 500] width 123 height 29
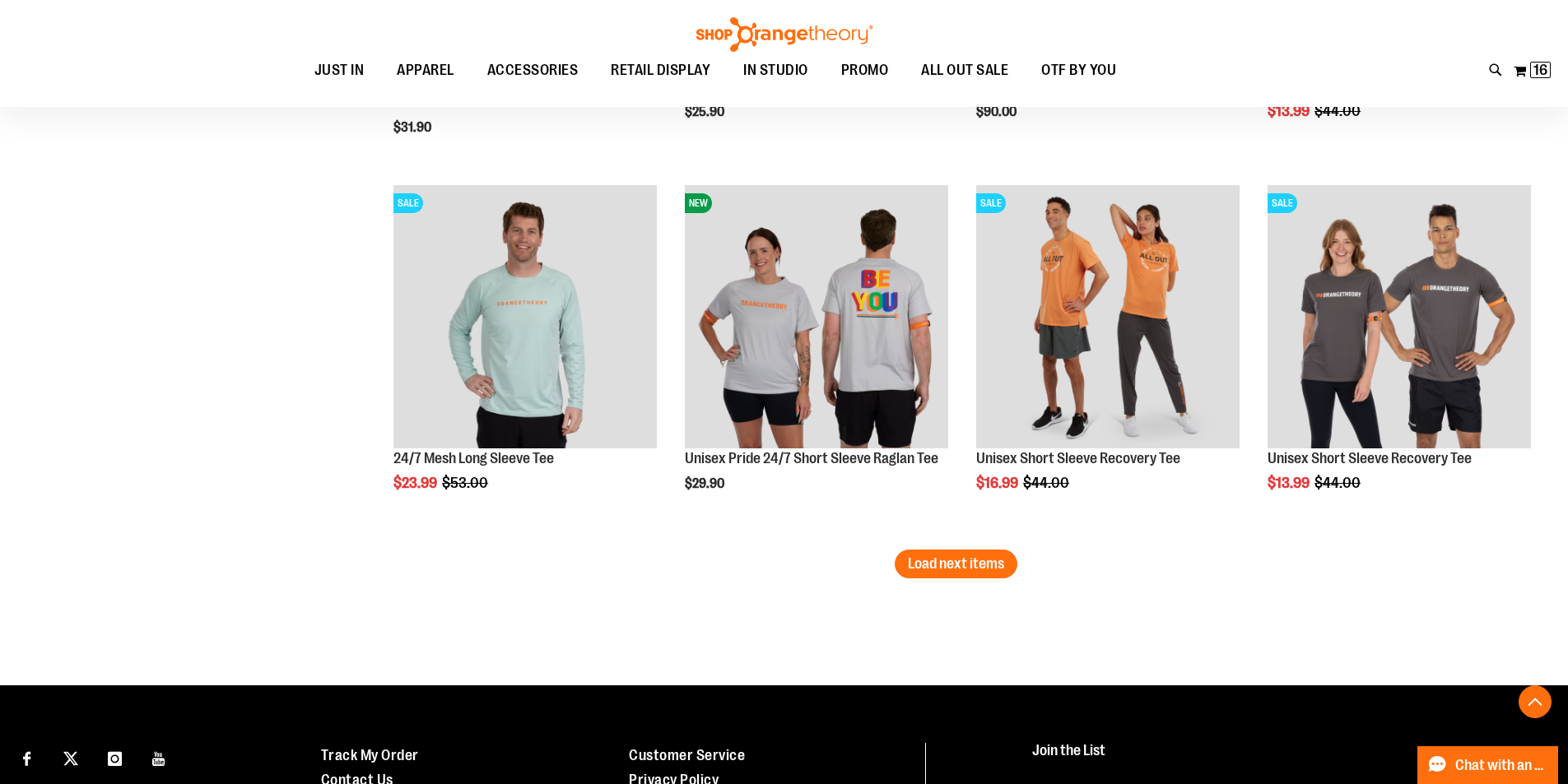
scroll to position [6497, 0]
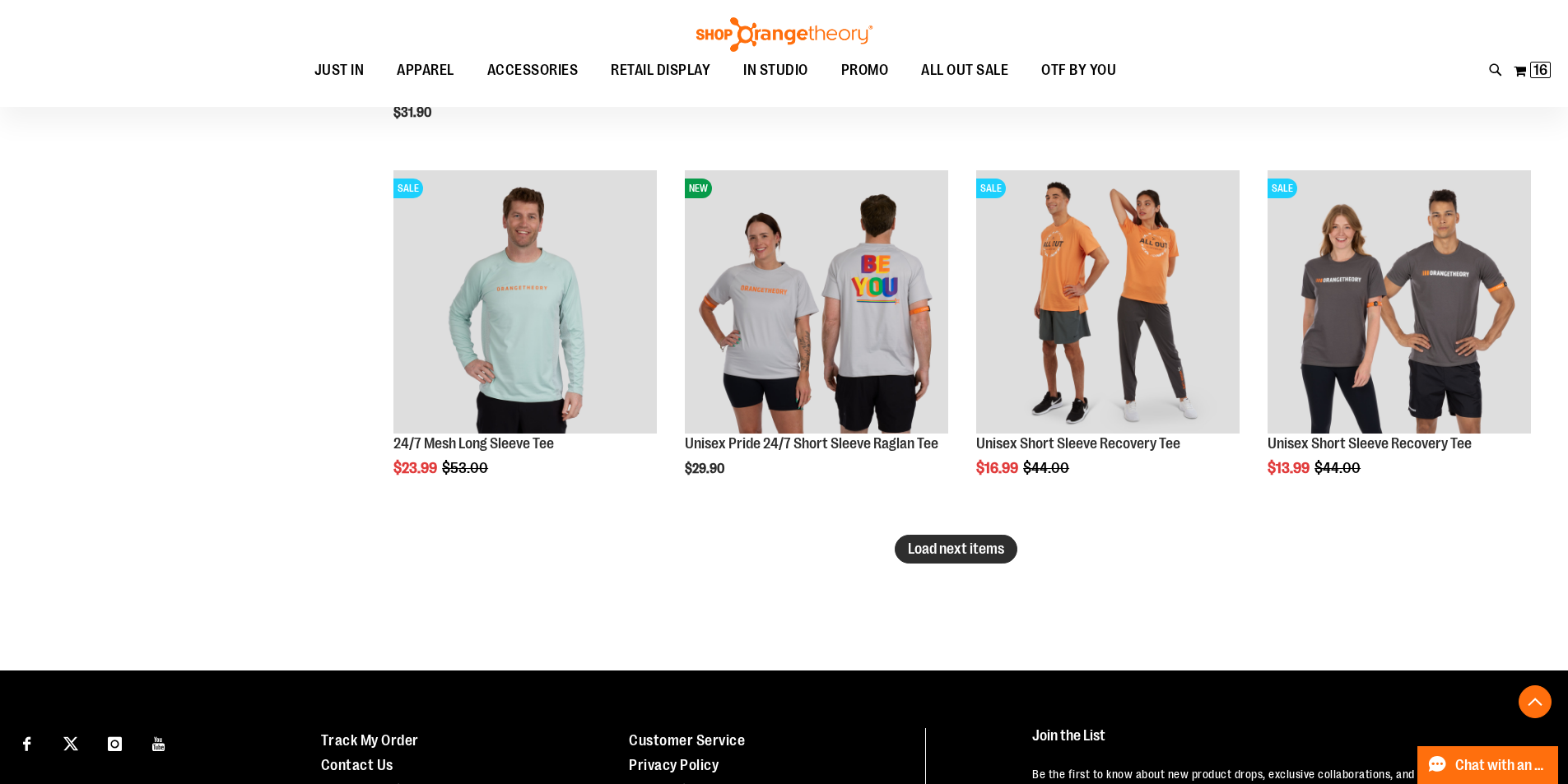
click at [985, 556] on span "Load next items" at bounding box center [955, 548] width 96 height 16
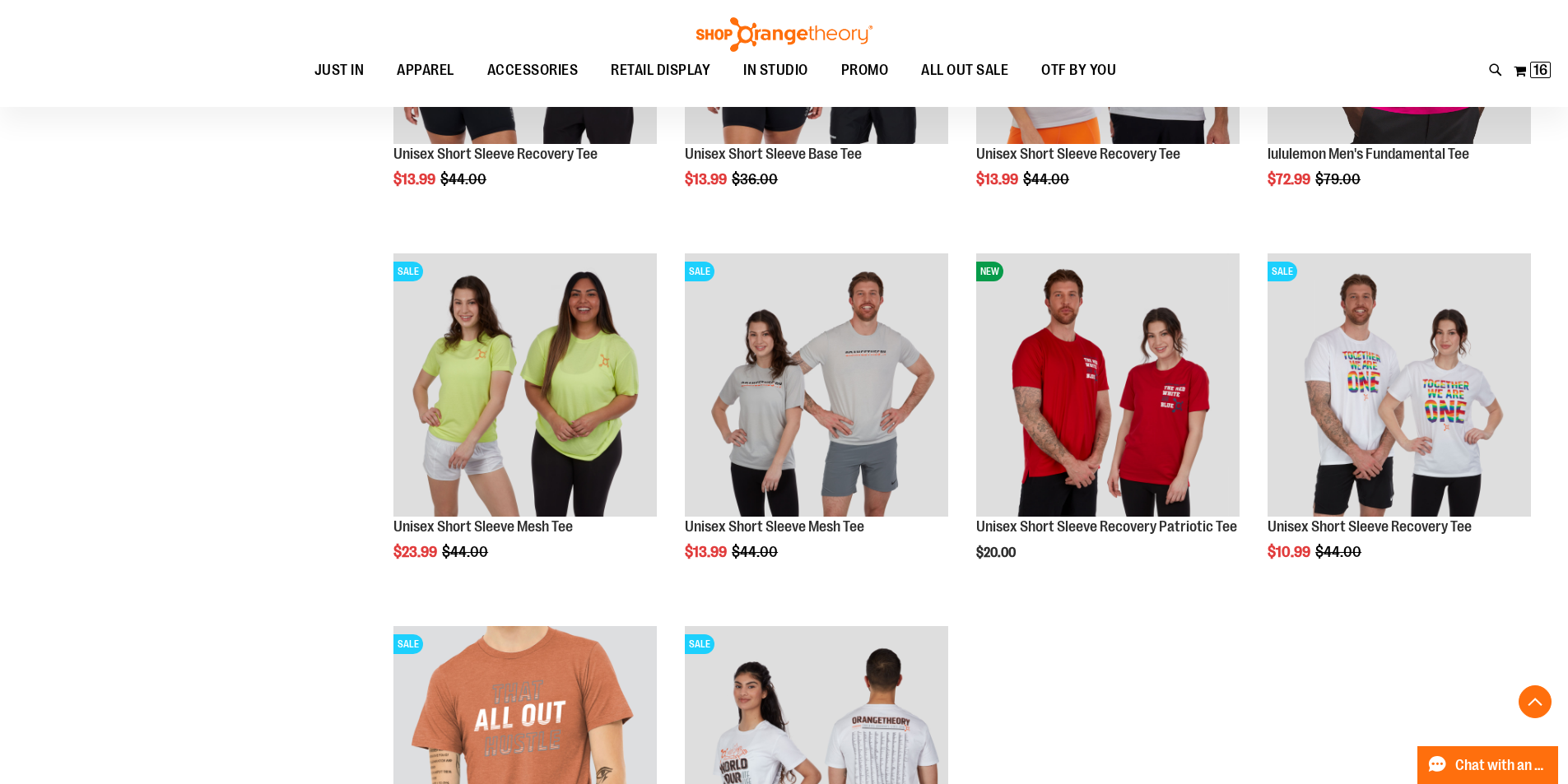
scroll to position [7154, 0]
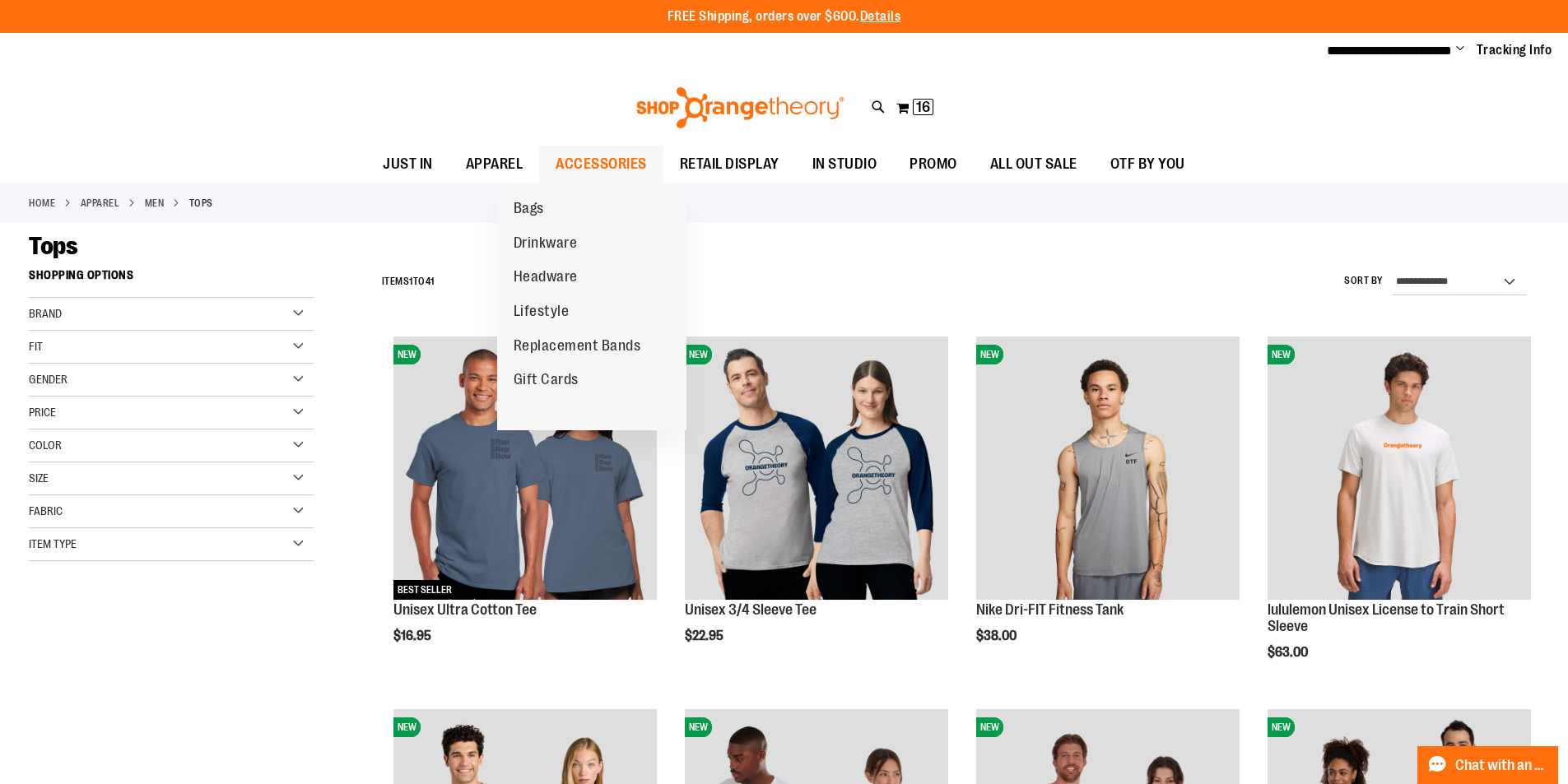
click at [569, 163] on span "ACCESSORIES" at bounding box center [600, 163] width 92 height 37
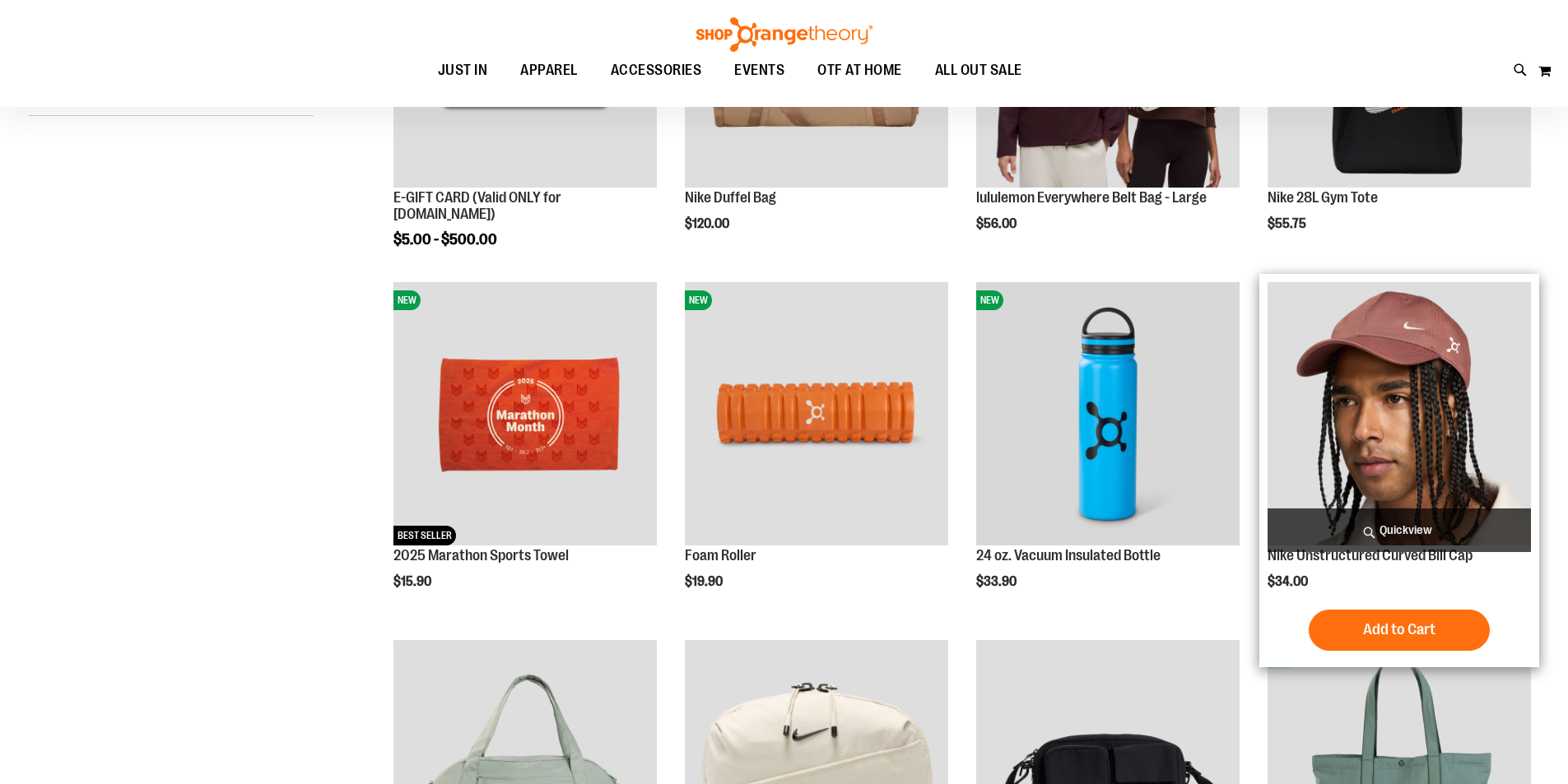
scroll to position [228, 0]
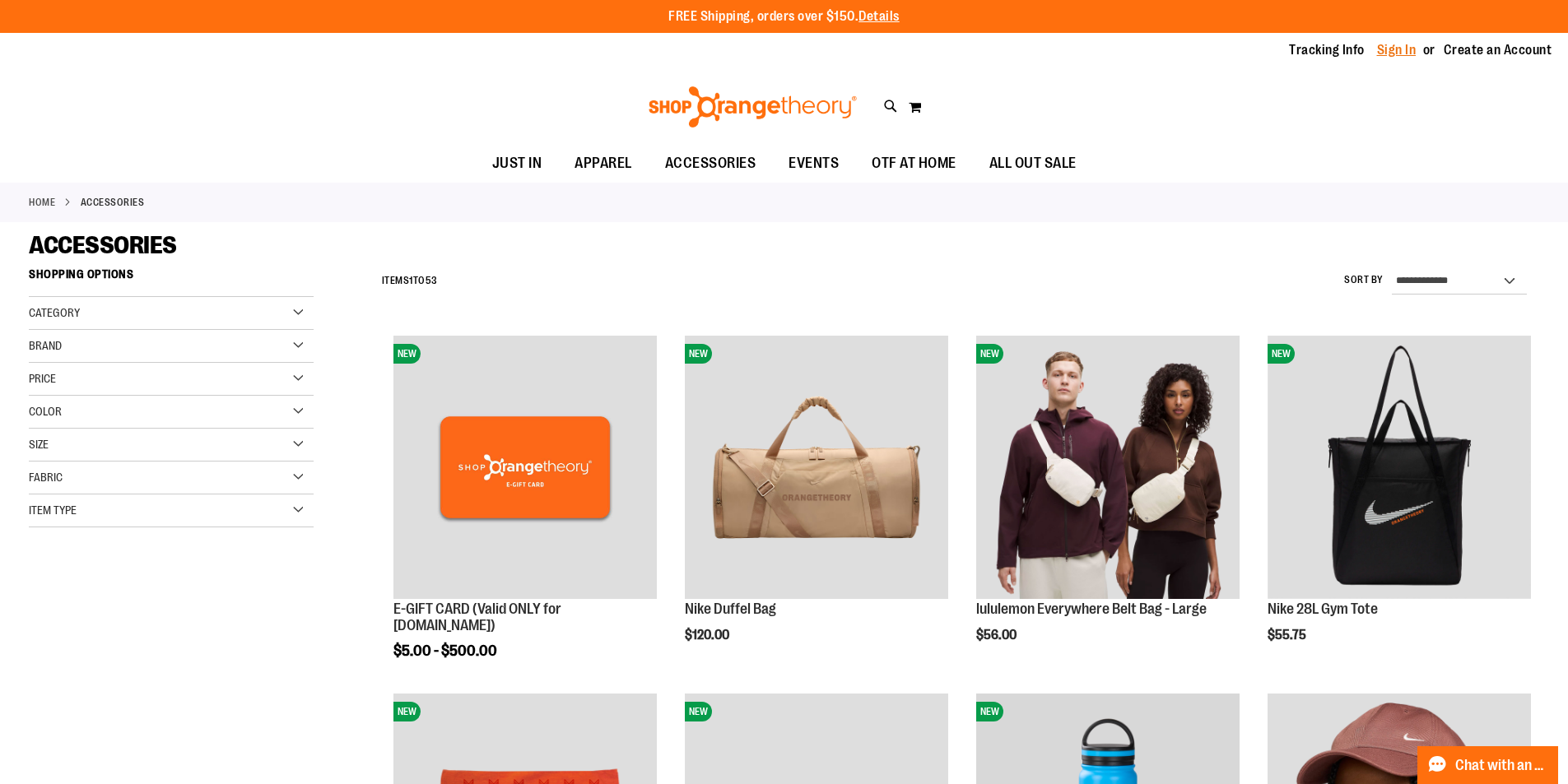
type input "**********"
click at [1384, 48] on link "Sign In" at bounding box center [1396, 50] width 40 height 18
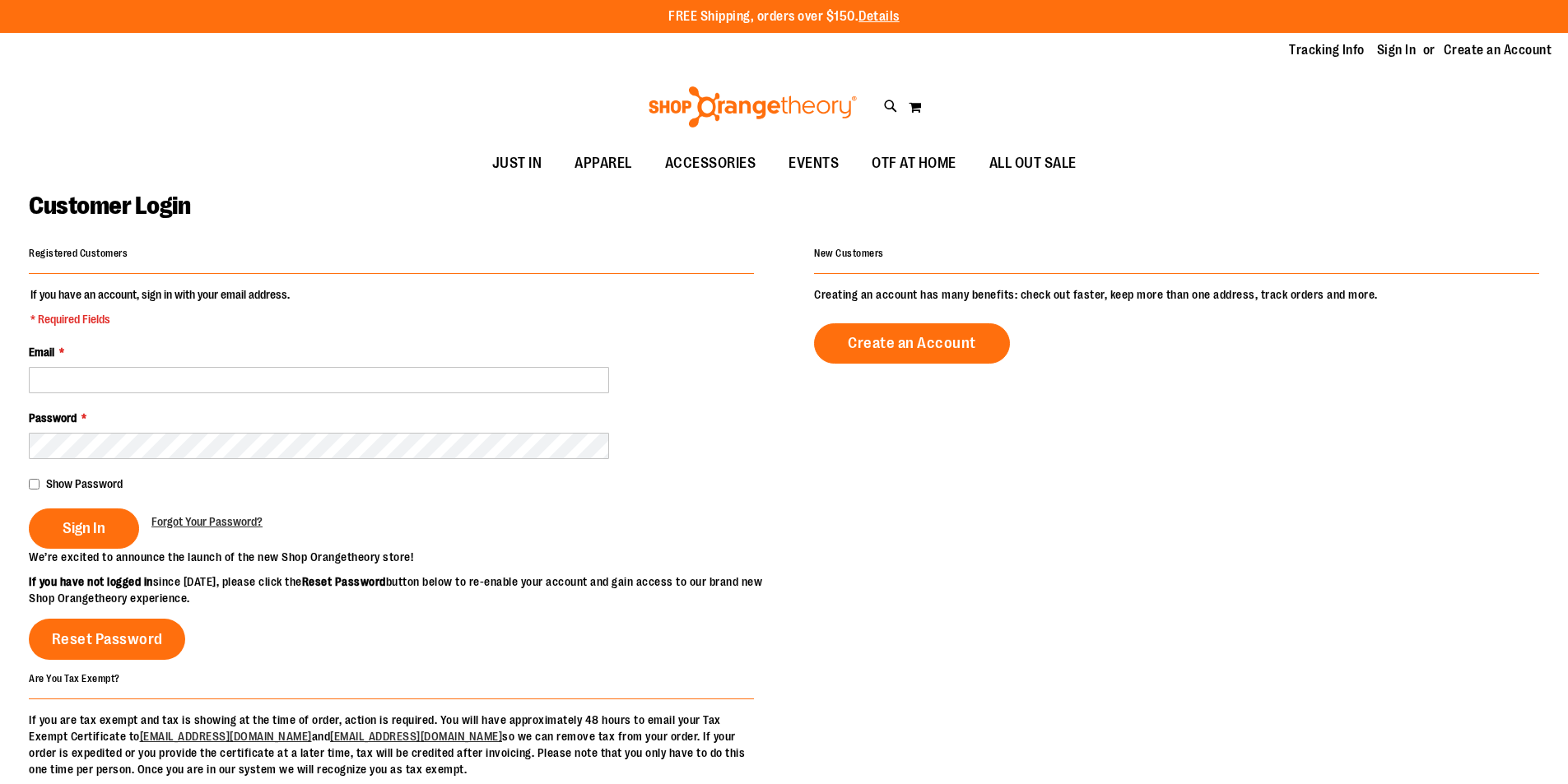
type input "**********"
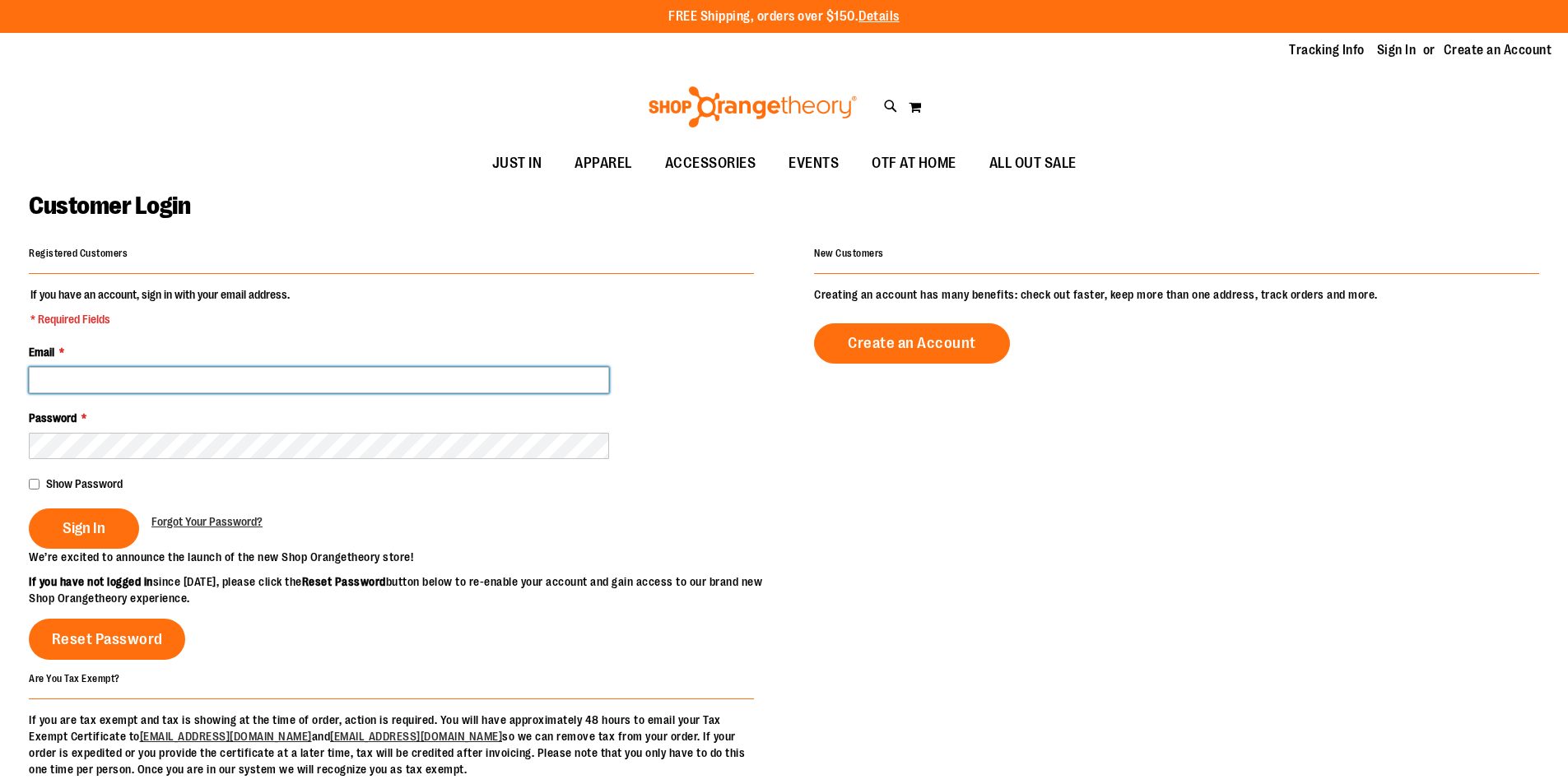
type input "**********"
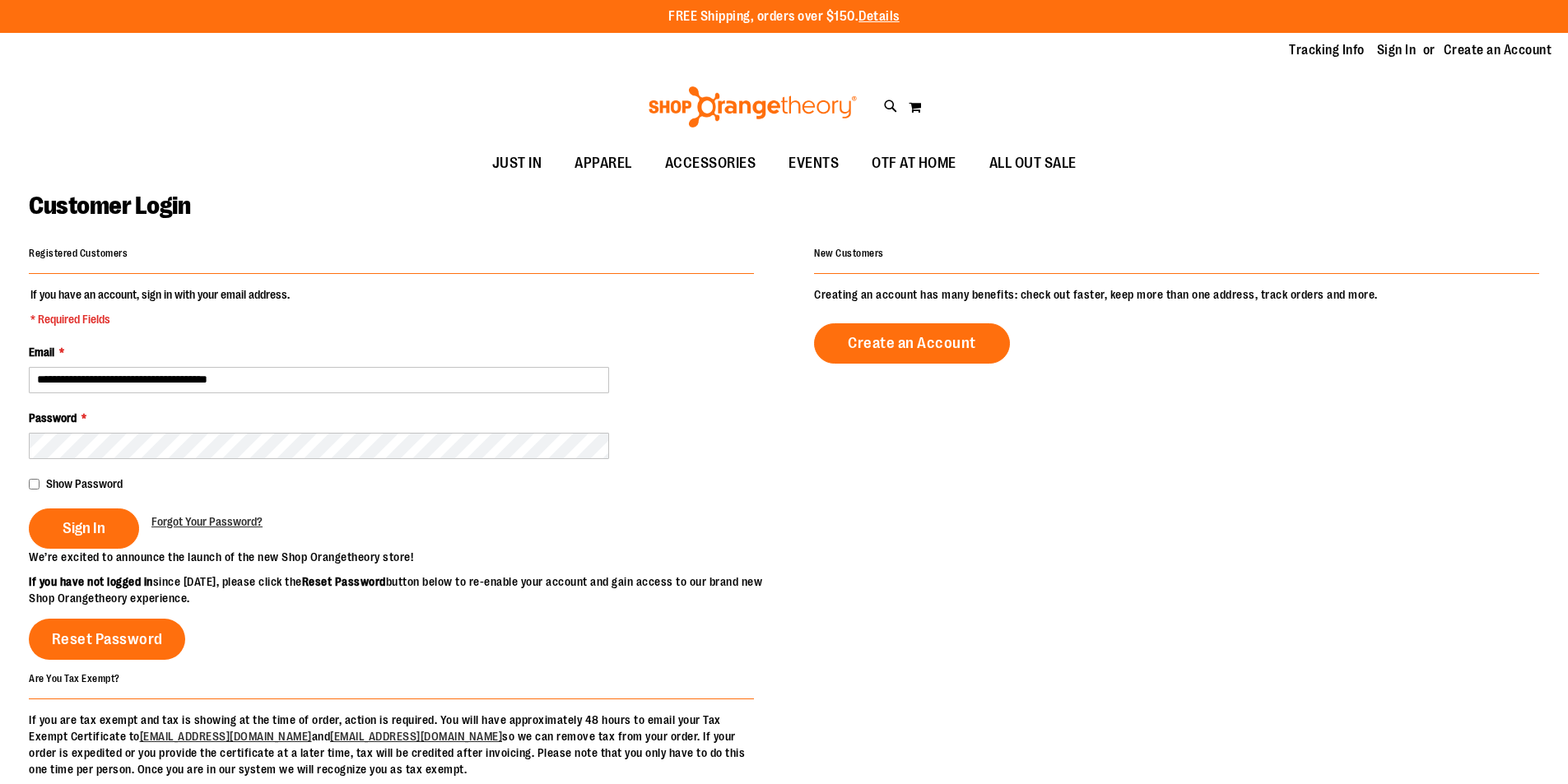
click at [317, 254] on div "Registered Customers" at bounding box center [392, 258] width 725 height 32
click at [119, 535] on button "Sign In" at bounding box center [84, 528] width 110 height 41
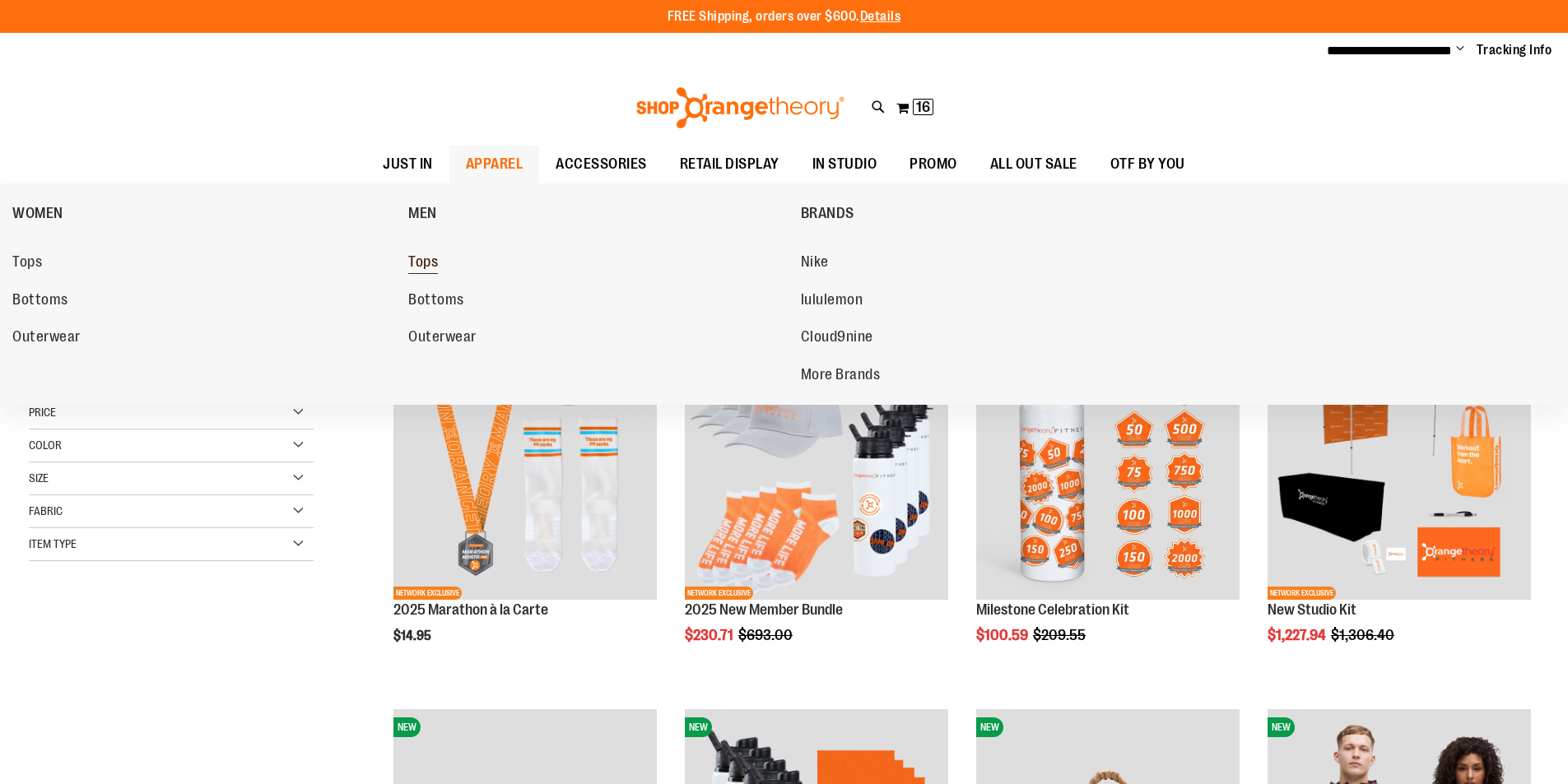
type input "**********"
click at [417, 261] on span "Tops" at bounding box center [422, 263] width 29 height 21
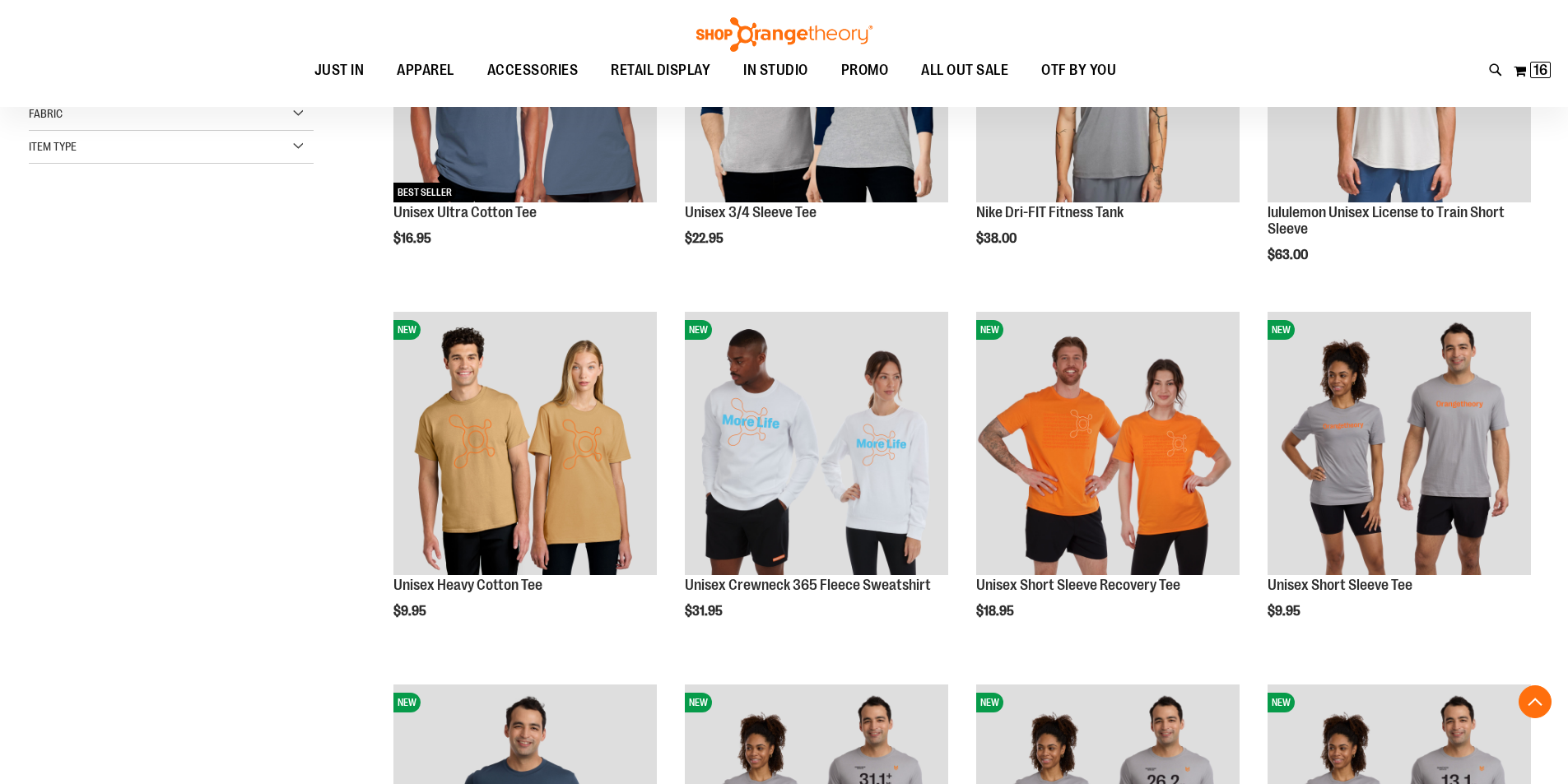
scroll to position [410, 0]
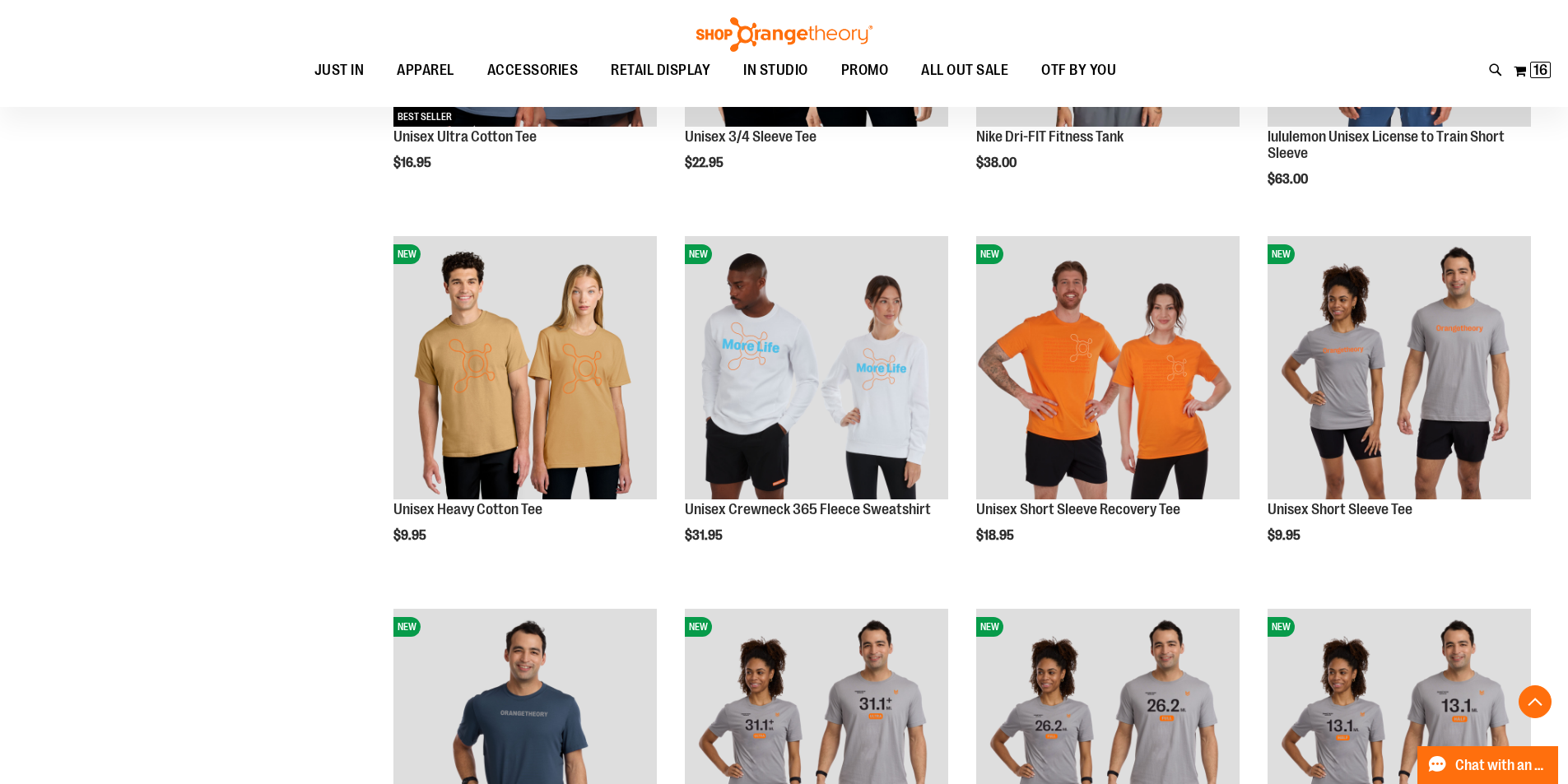
scroll to position [657, 0]
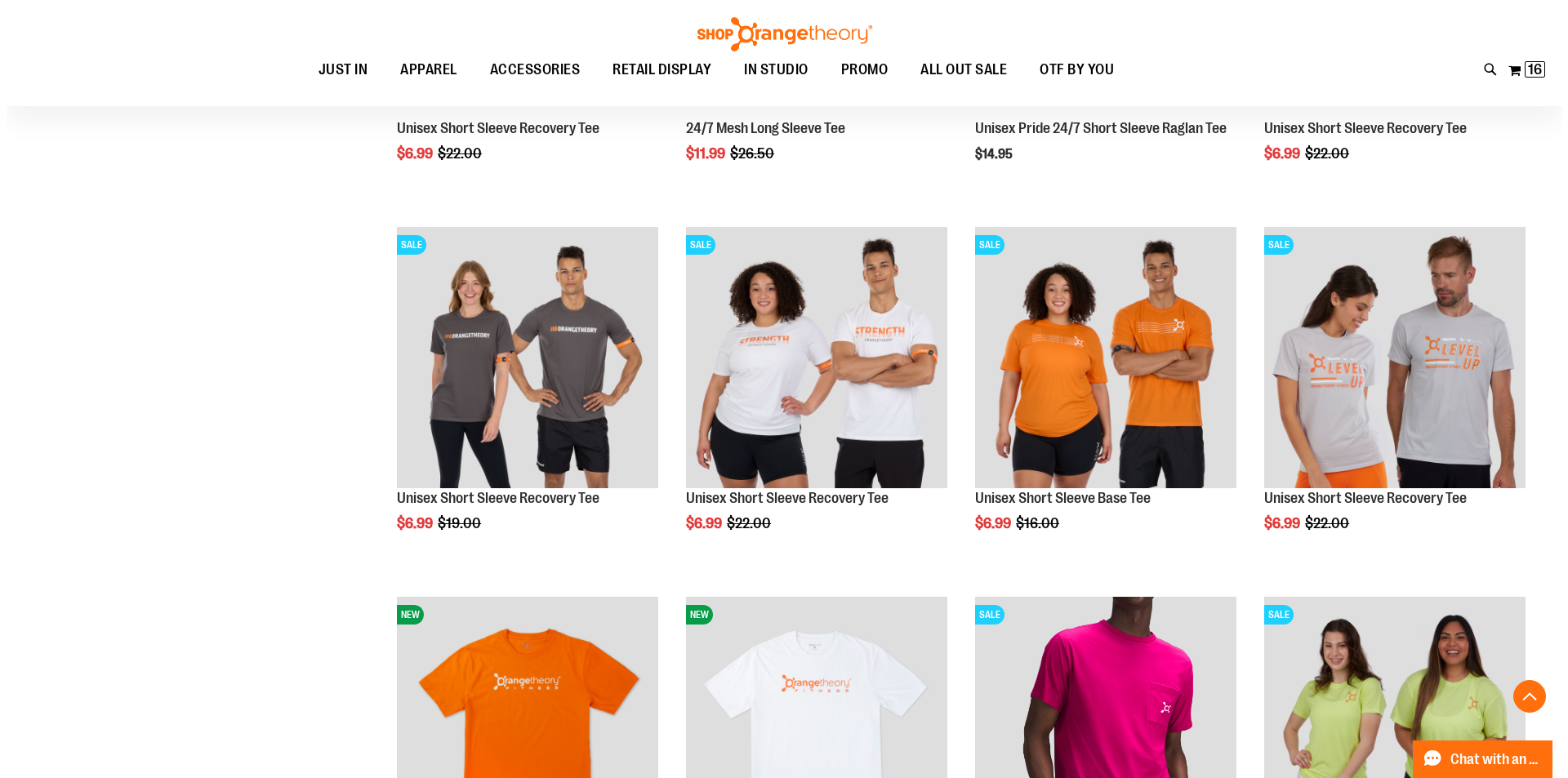
scroll to position [2855, 0]
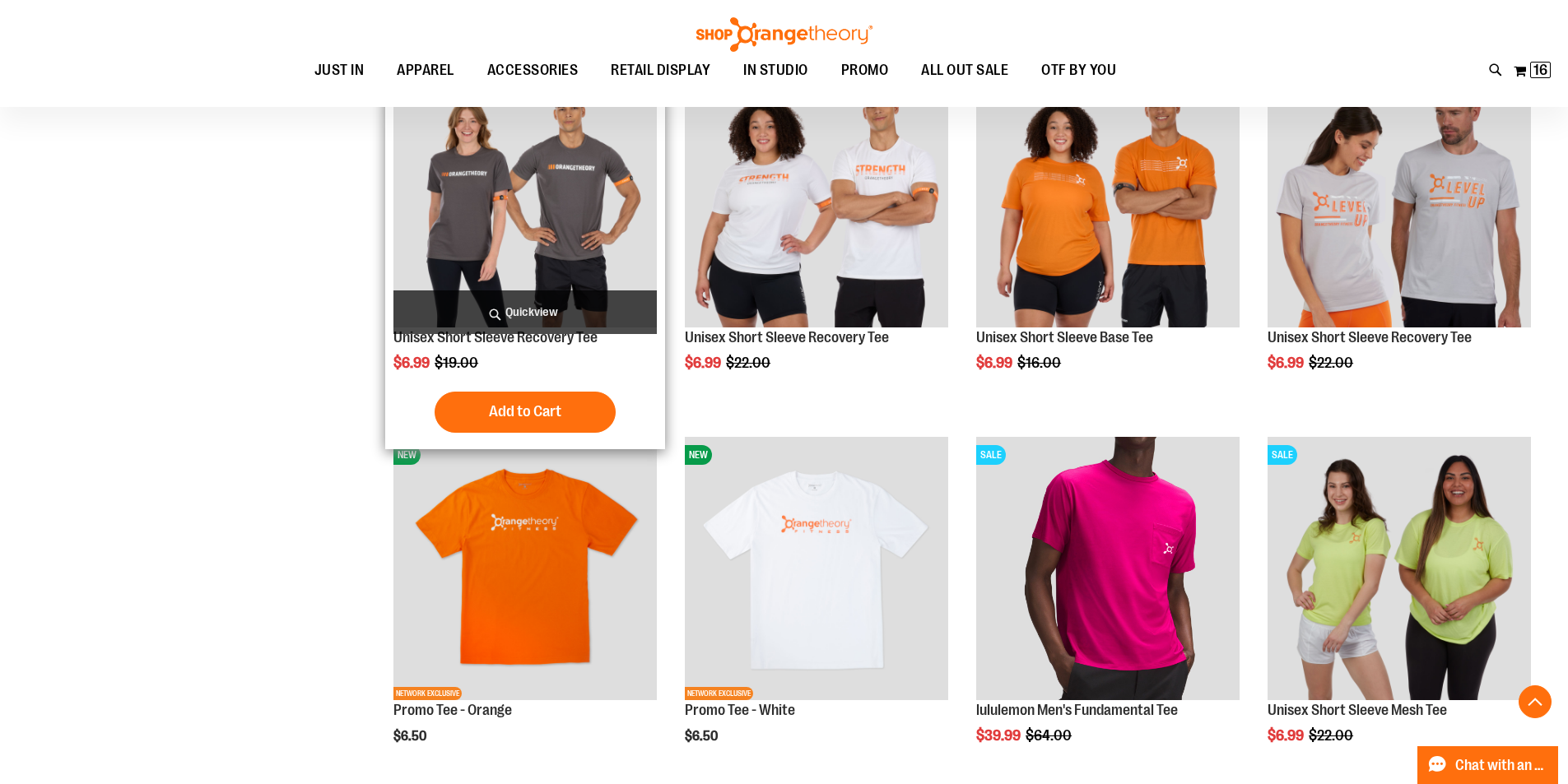
type input "**********"
click at [517, 312] on span "Quickview" at bounding box center [525, 312] width 263 height 43
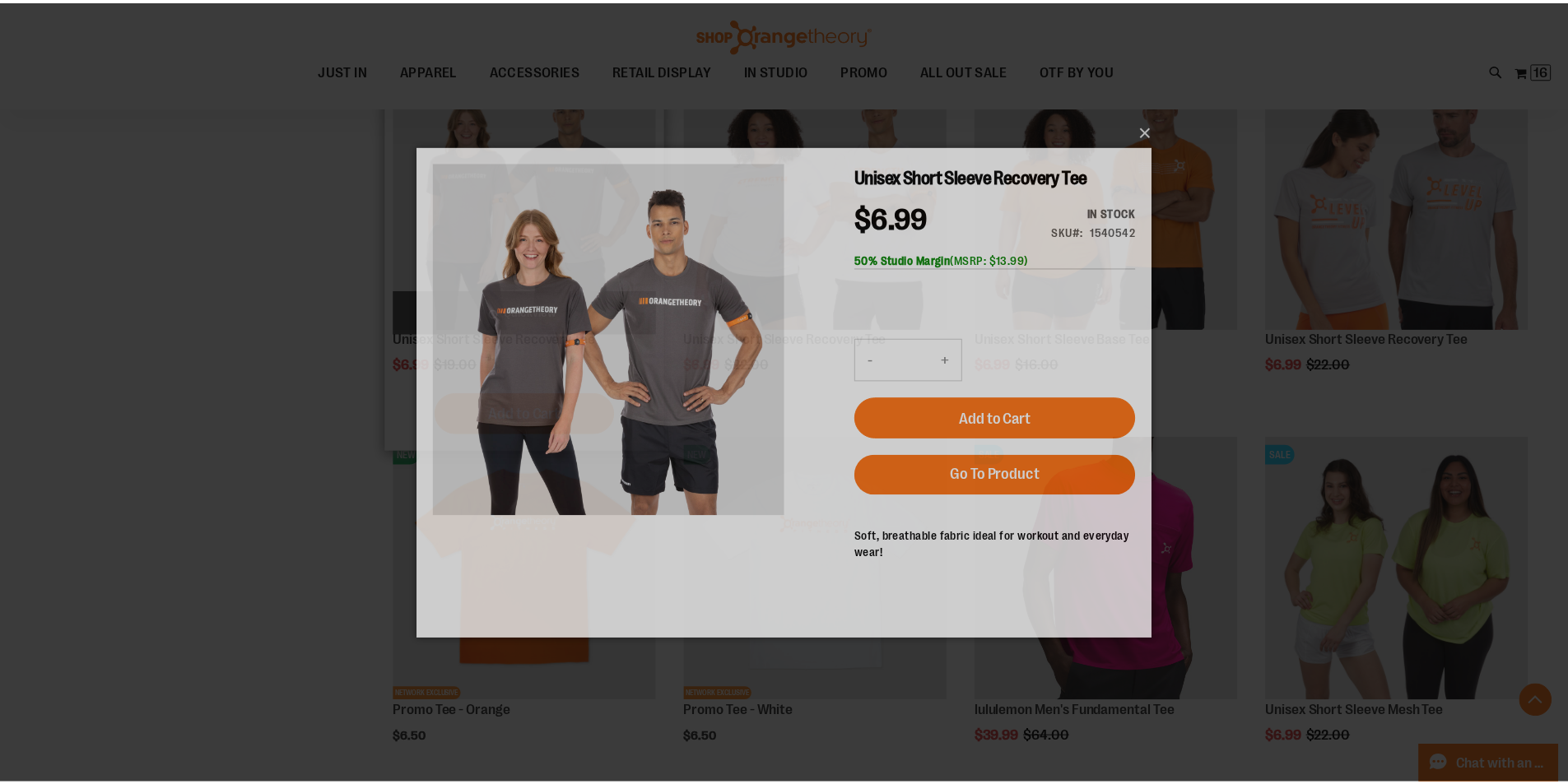
scroll to position [0, 0]
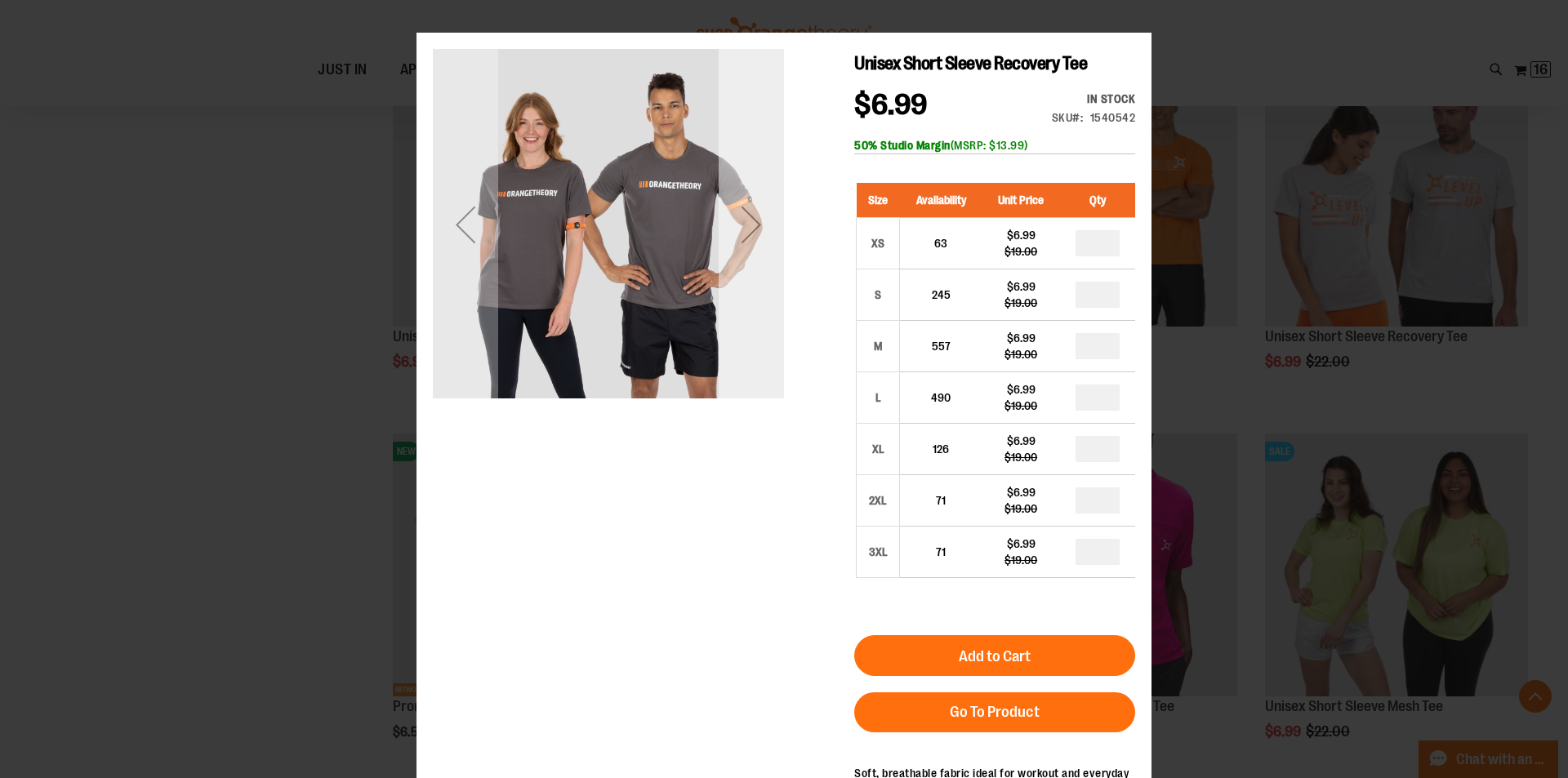
click at [751, 236] on div "Next" at bounding box center [751, 225] width 66 height 66
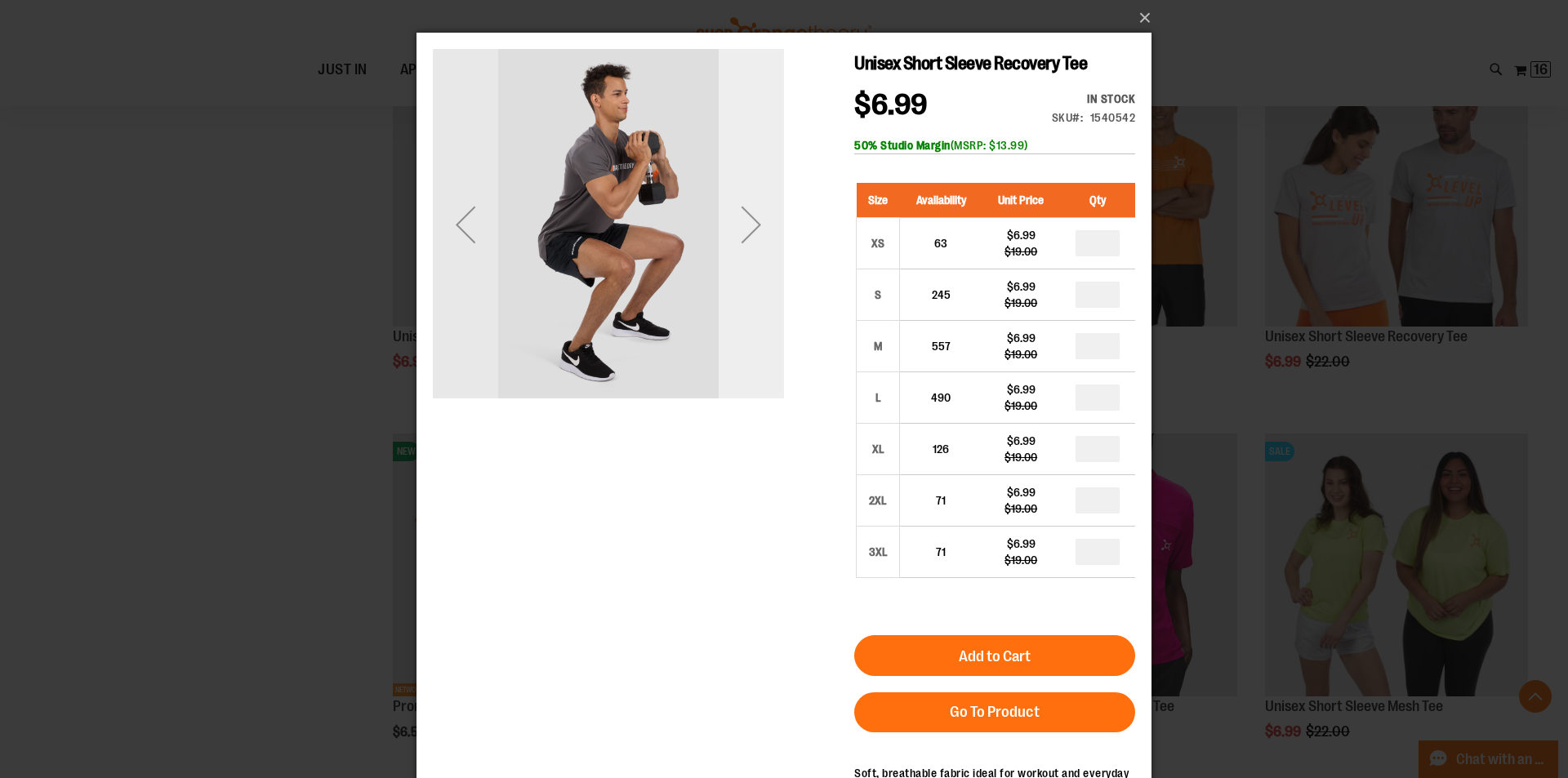
click at [751, 236] on div "Next" at bounding box center [751, 225] width 66 height 66
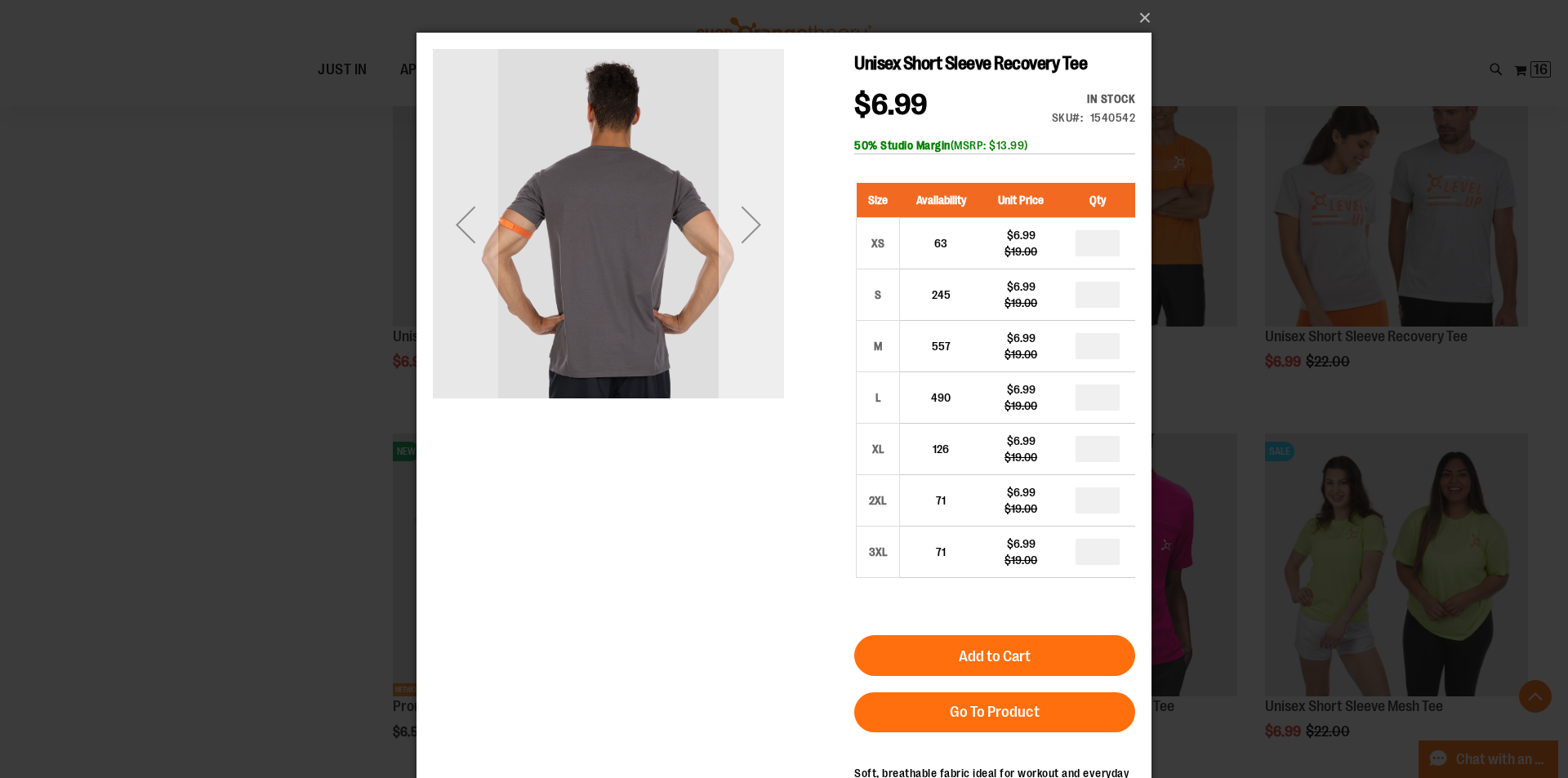
click at [751, 236] on div "Next" at bounding box center [751, 225] width 66 height 66
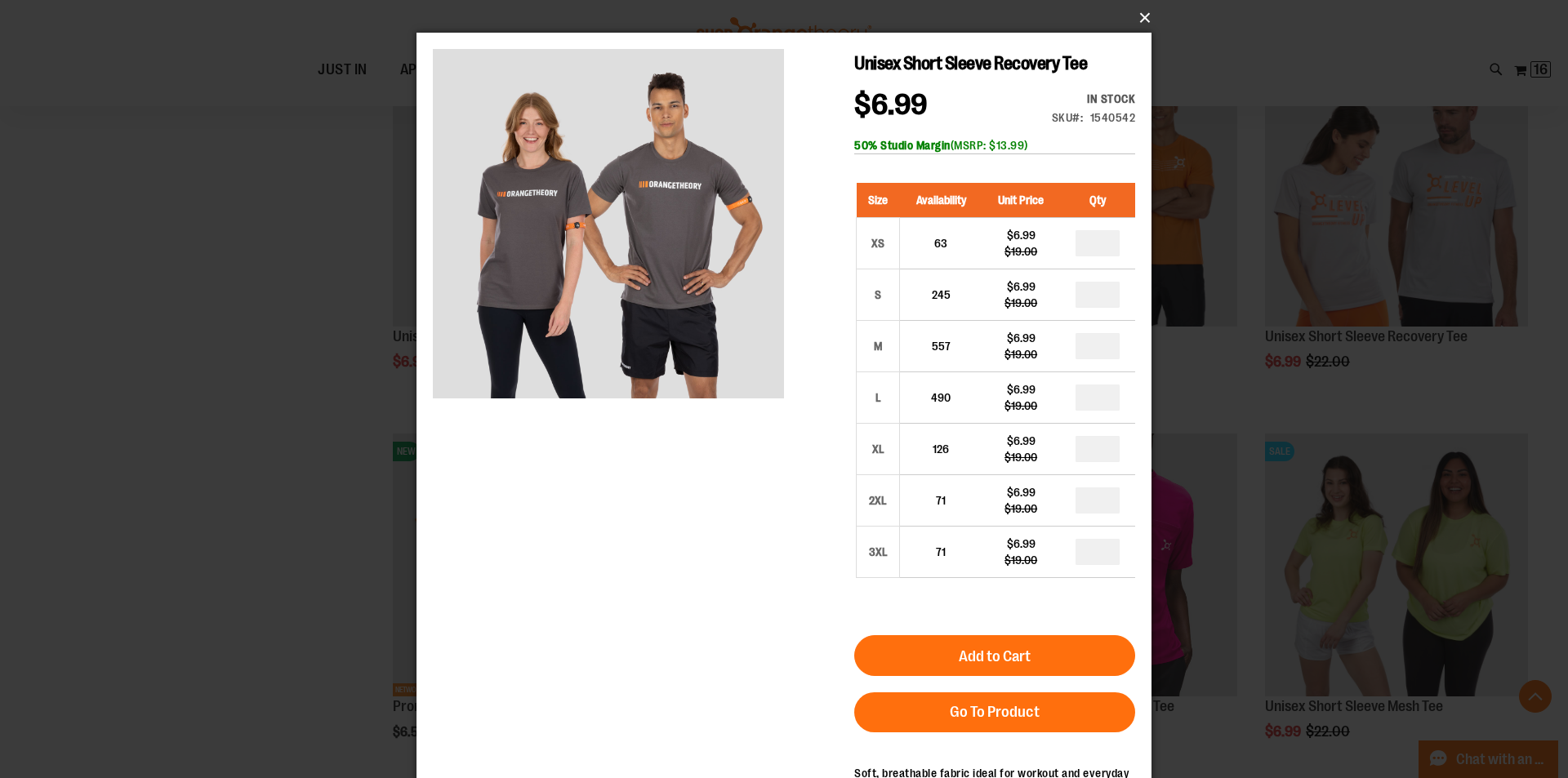
click at [1143, 24] on button "×" at bounding box center [789, 18] width 735 height 36
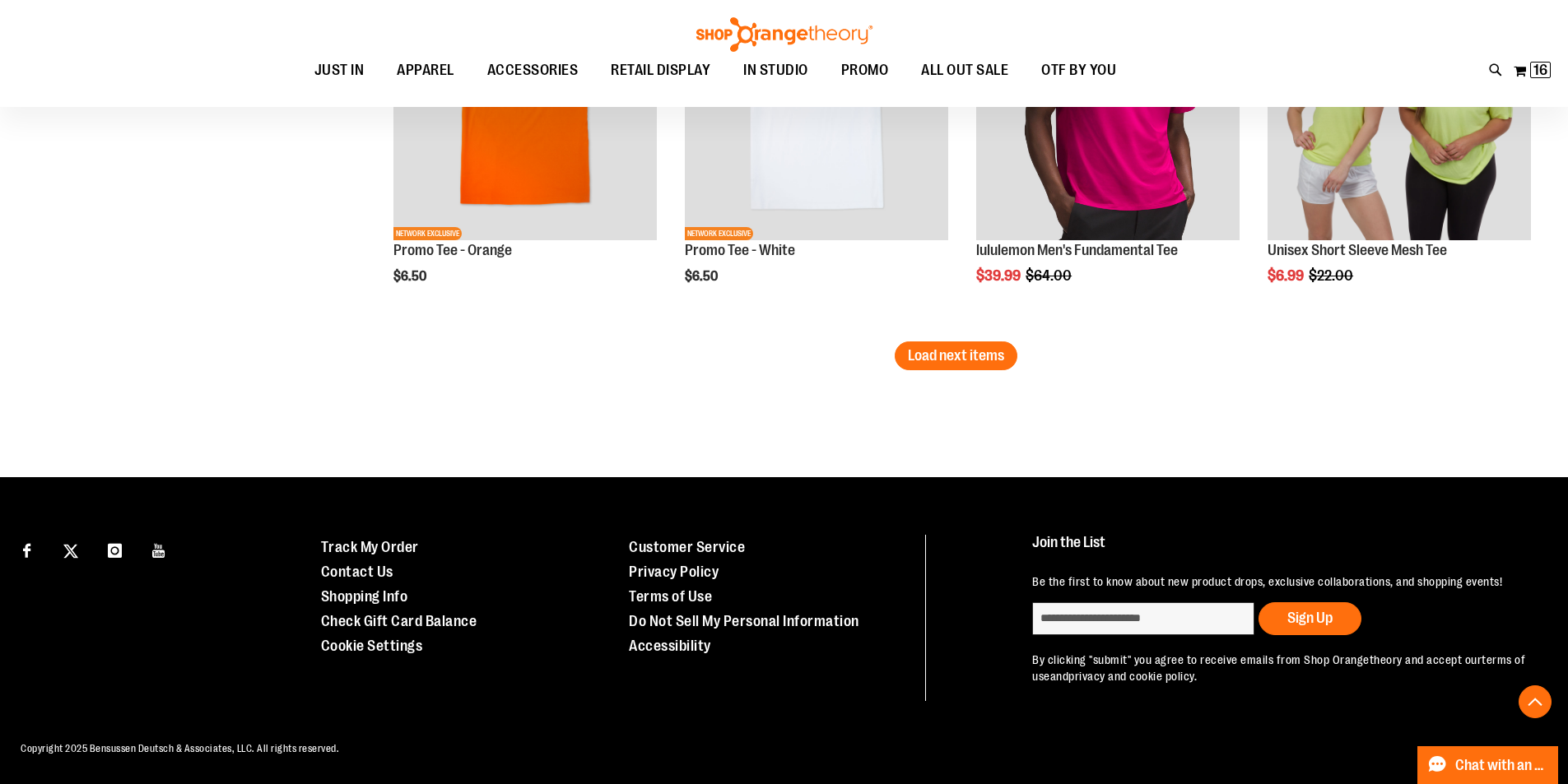
scroll to position [3354, 0]
click at [947, 347] on button "Load next items" at bounding box center [956, 356] width 123 height 29
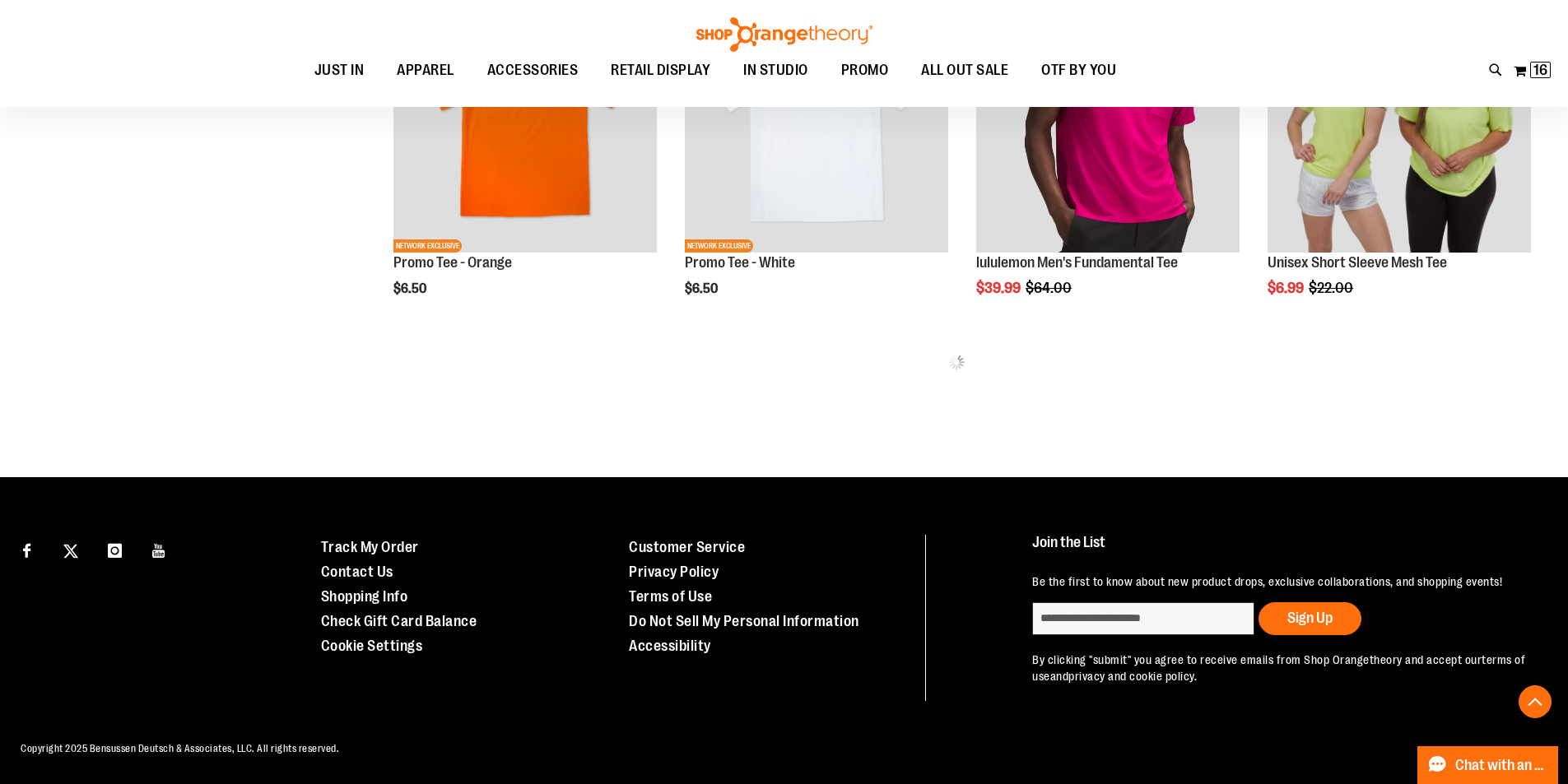
scroll to position [3094, 0]
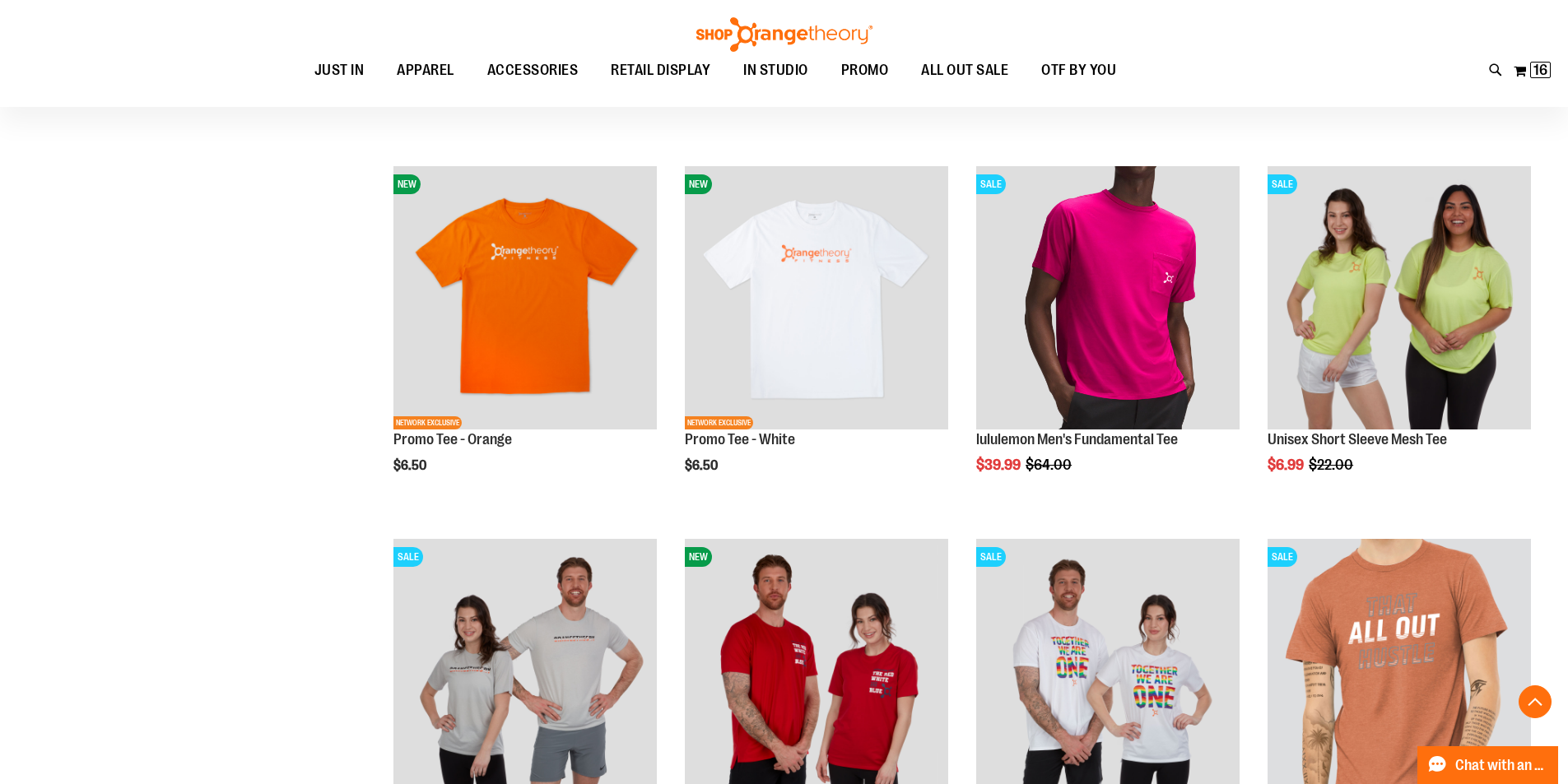
scroll to position [3177, 0]
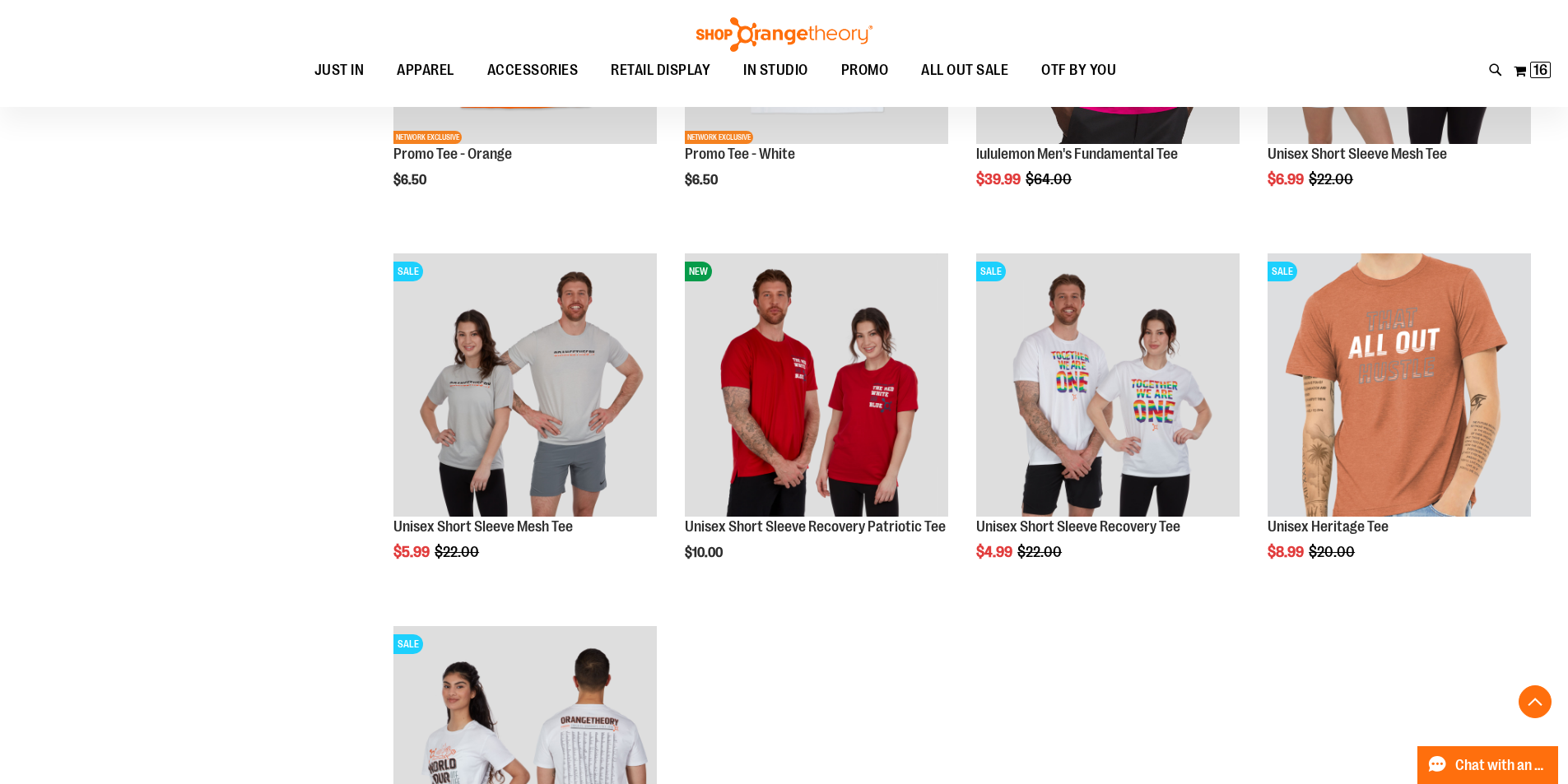
scroll to position [3424, 0]
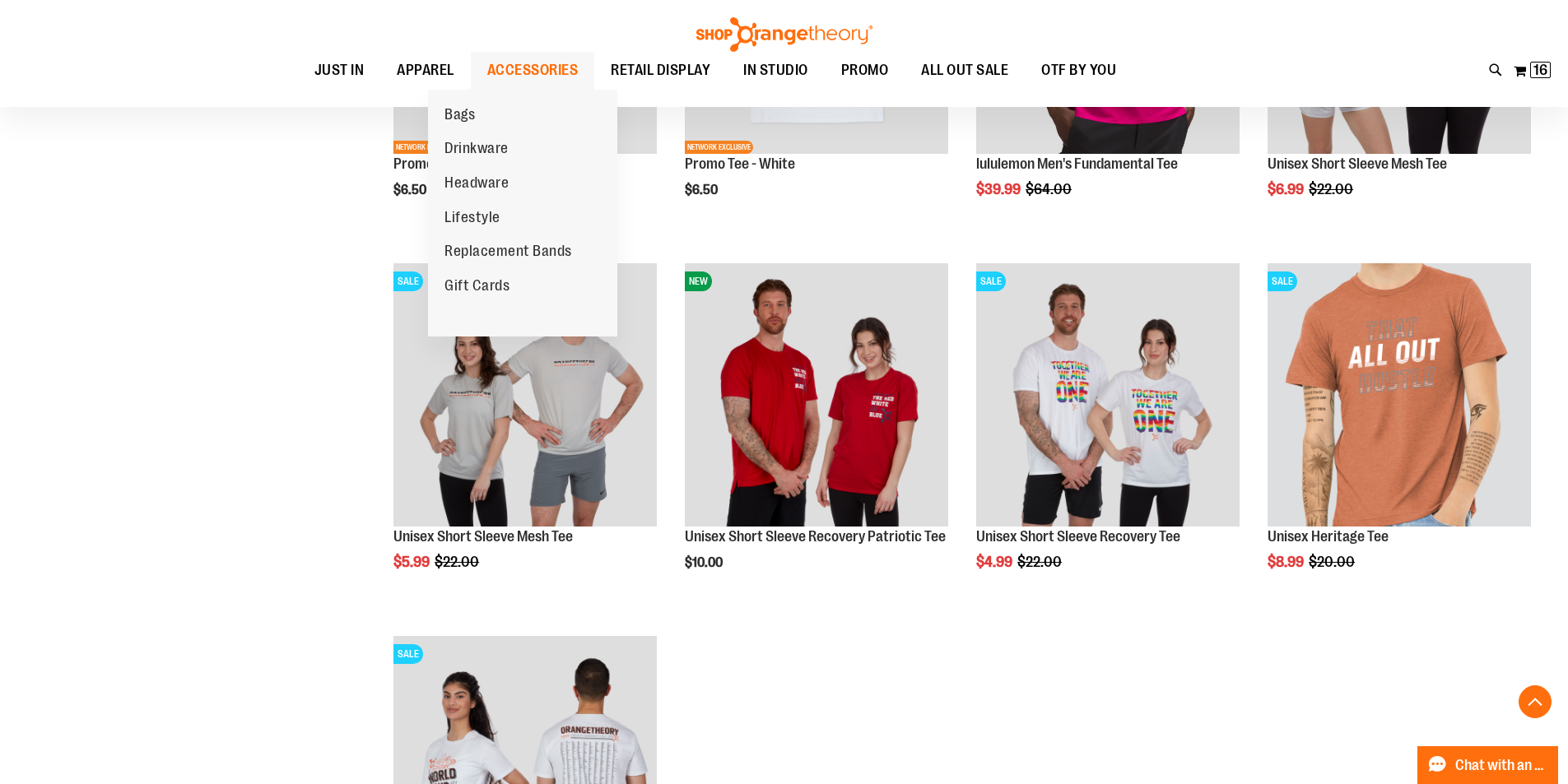
click at [542, 72] on span "ACCESSORIES" at bounding box center [532, 70] width 92 height 37
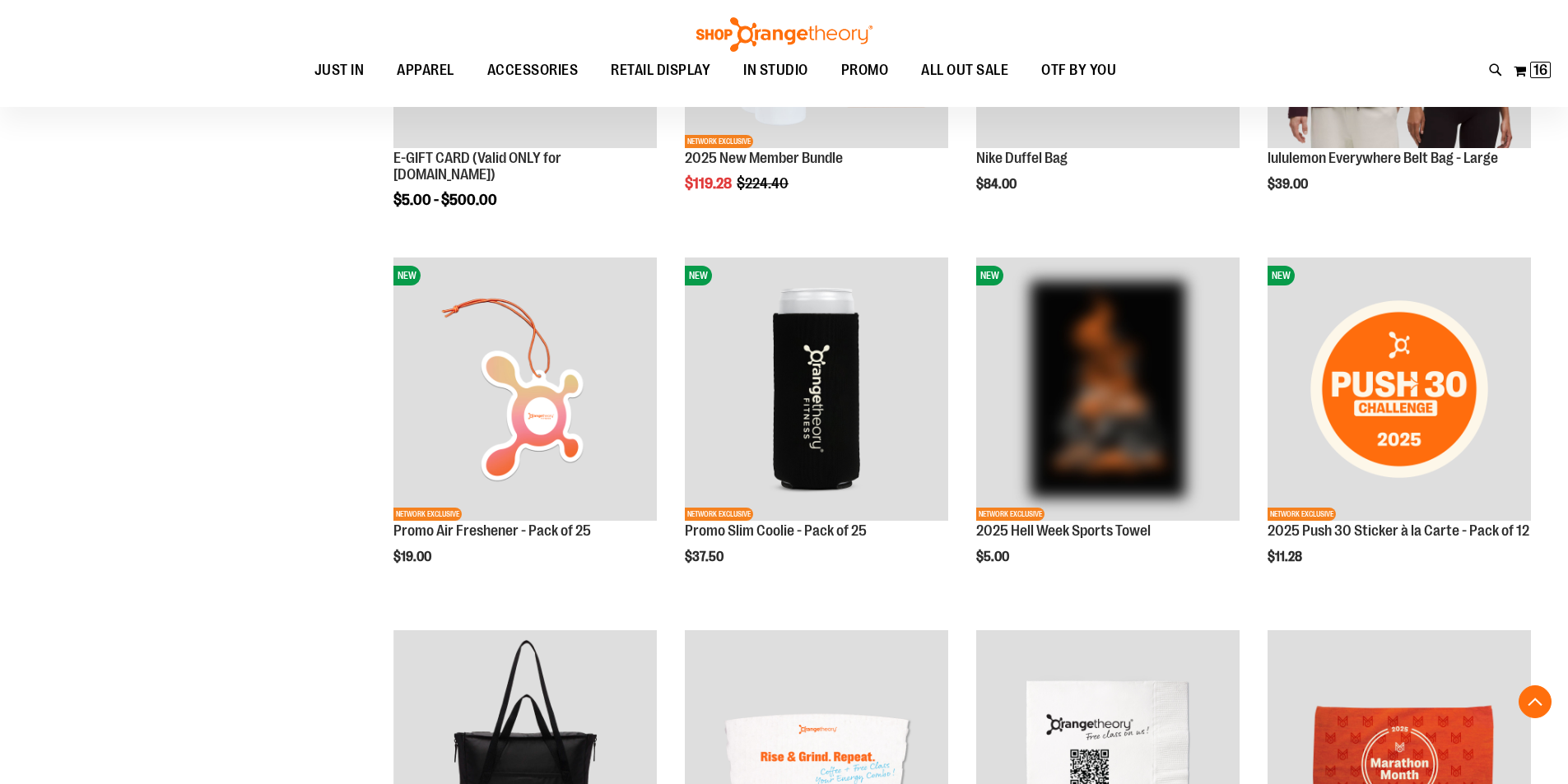
scroll to position [805, 0]
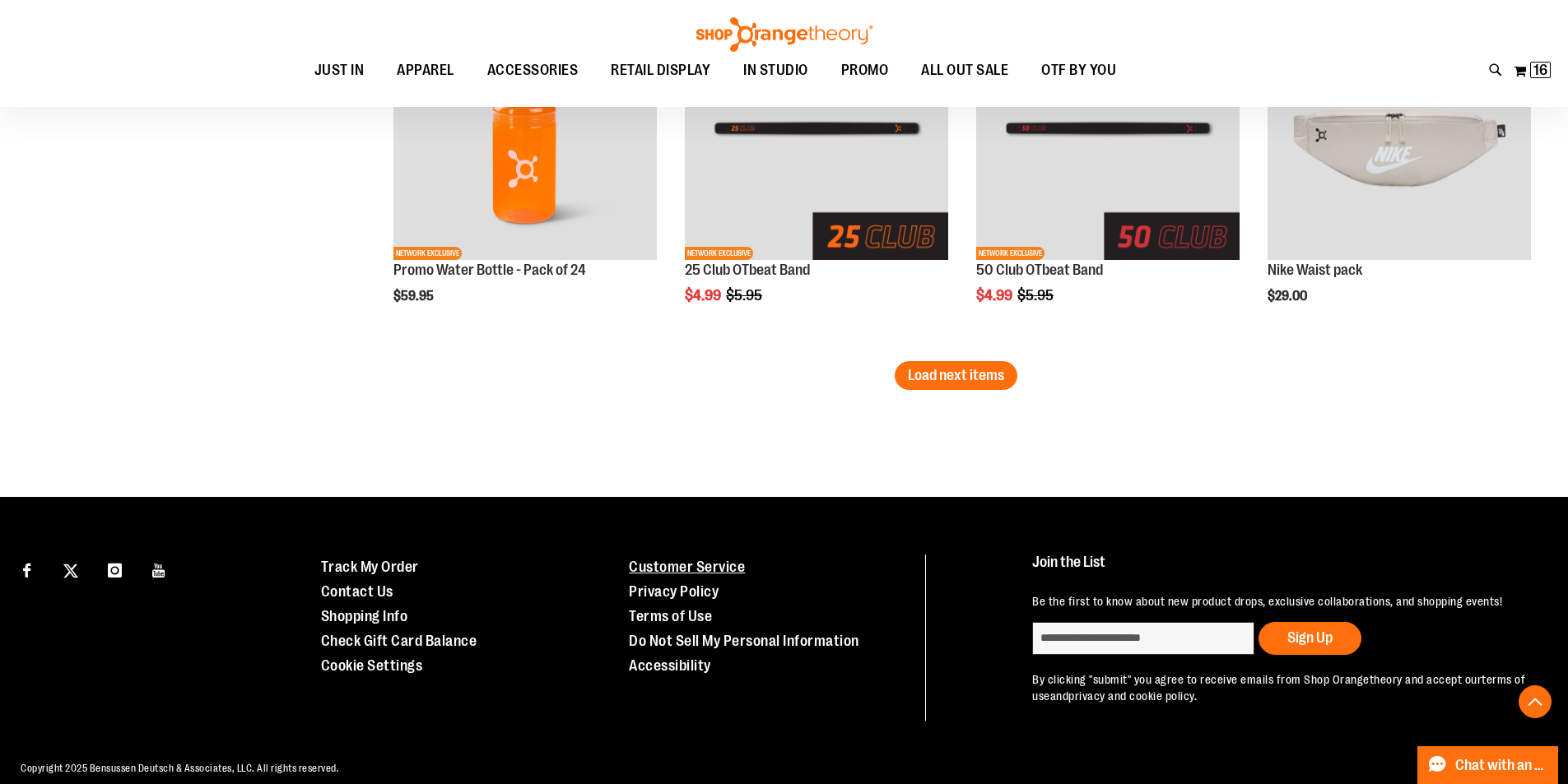
scroll to position [3172, 0]
